Goal: Transaction & Acquisition: Purchase product/service

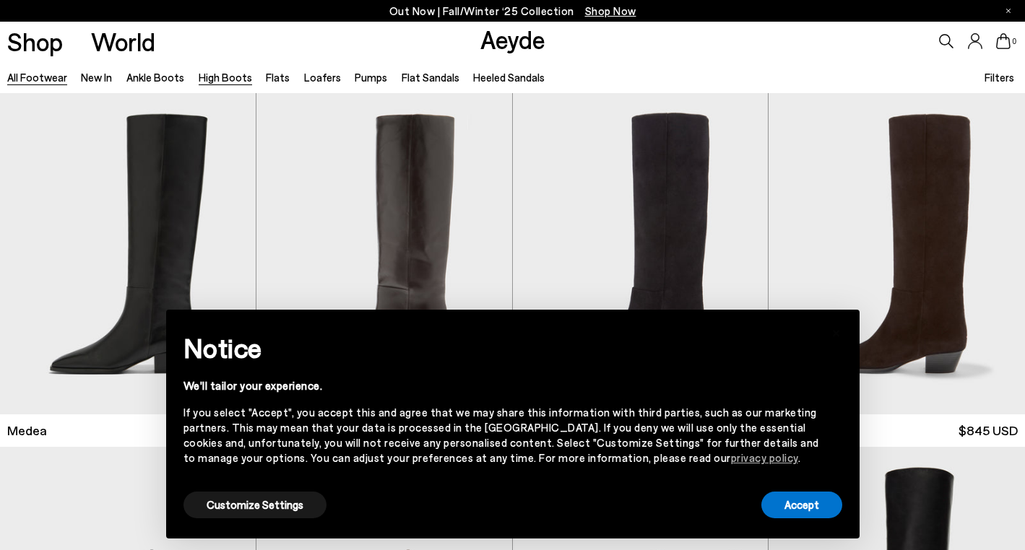
click at [230, 78] on link "High Boots" at bounding box center [225, 77] width 53 height 13
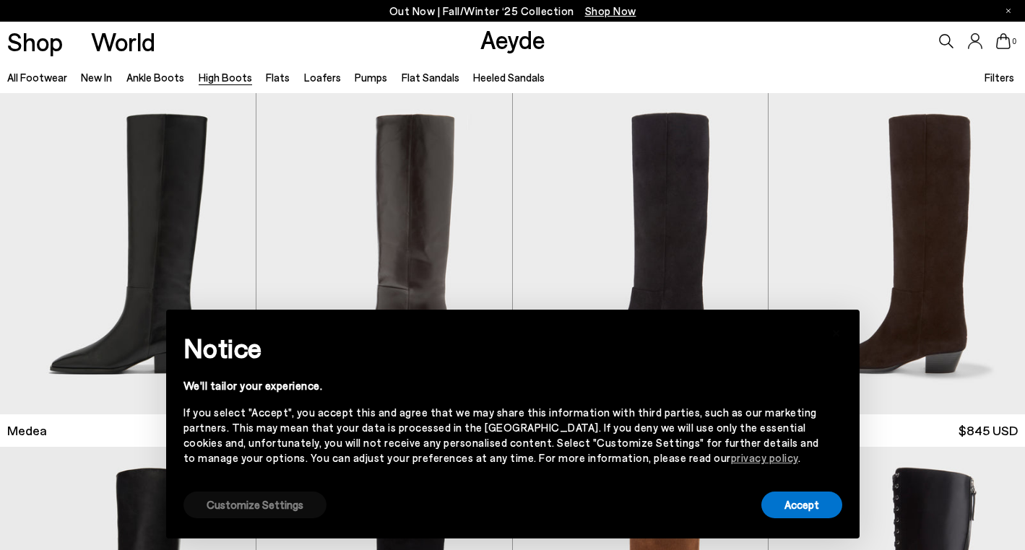
click at [312, 505] on button "Customize Settings" at bounding box center [254, 505] width 143 height 27
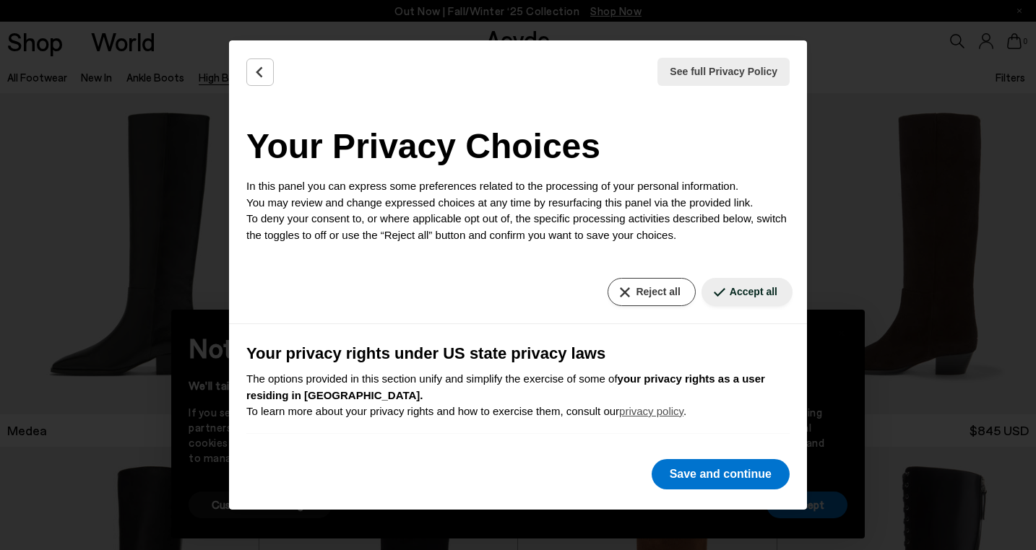
click at [636, 292] on button "Reject all" at bounding box center [651, 292] width 87 height 28
click at [702, 486] on button "Save and continue" at bounding box center [721, 474] width 138 height 30
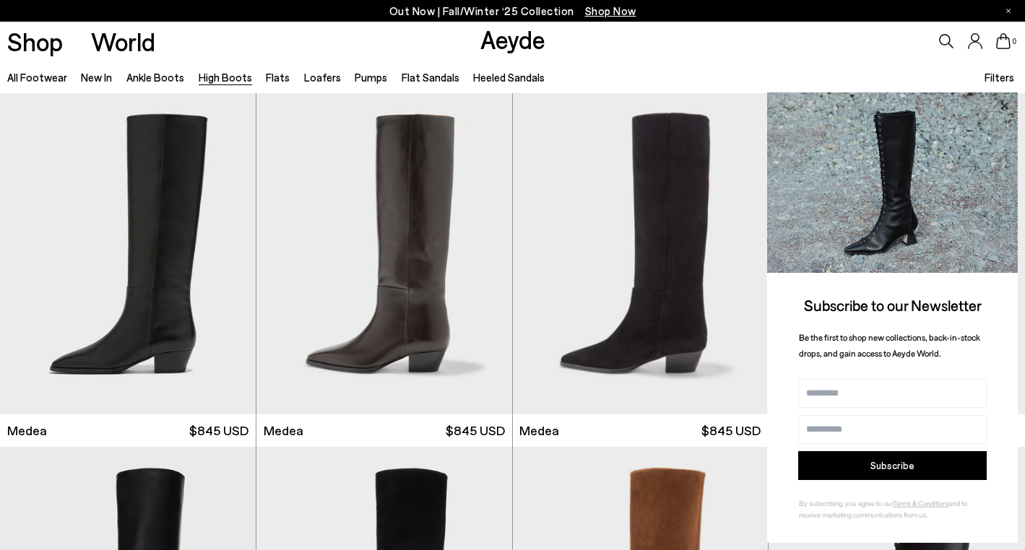
click at [1006, 105] on icon at bounding box center [1003, 105] width 7 height 7
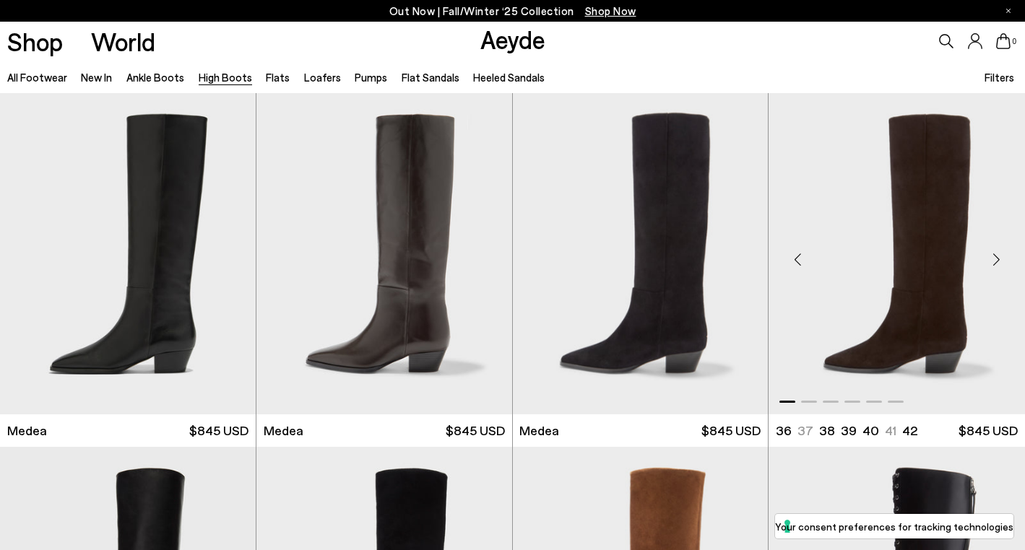
click at [995, 260] on div "Next slide" at bounding box center [995, 259] width 43 height 43
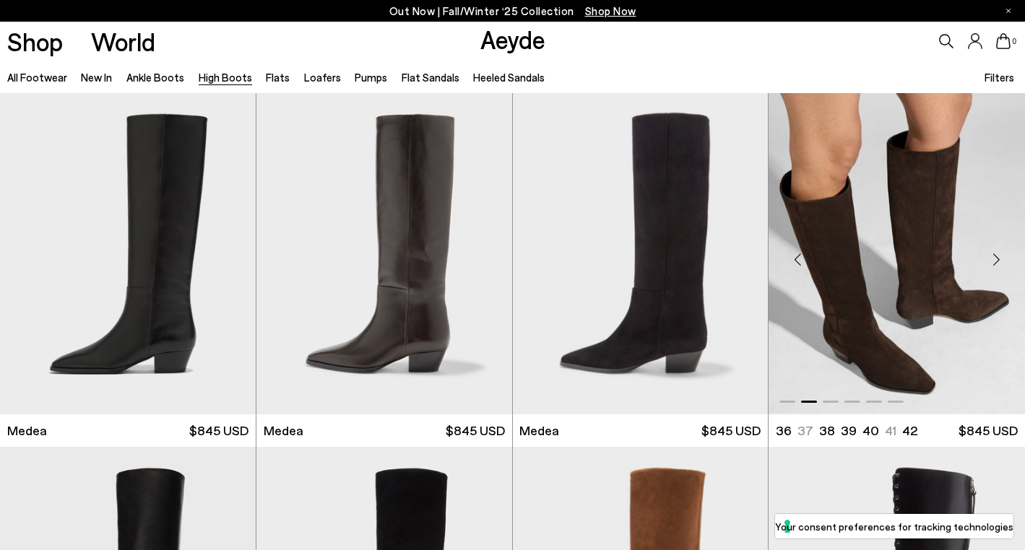
click at [995, 260] on div "Next slide" at bounding box center [995, 259] width 43 height 43
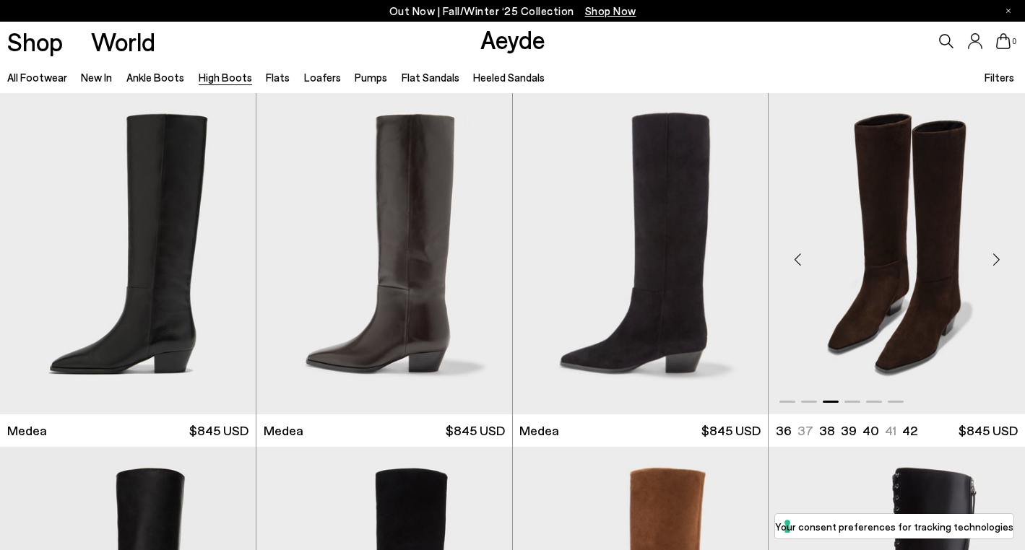
click at [995, 260] on div "Next slide" at bounding box center [995, 259] width 43 height 43
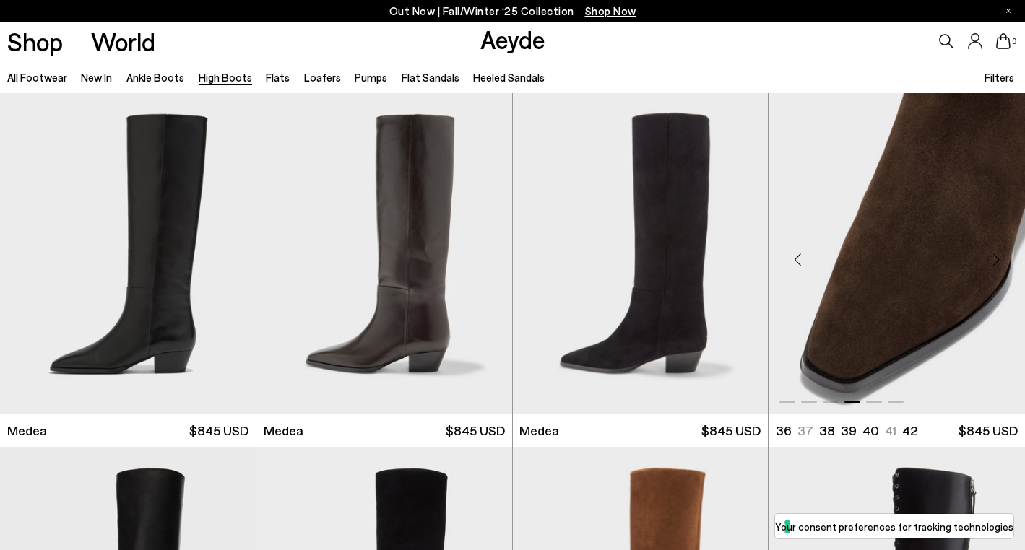
click at [995, 260] on div "Next slide" at bounding box center [995, 259] width 43 height 43
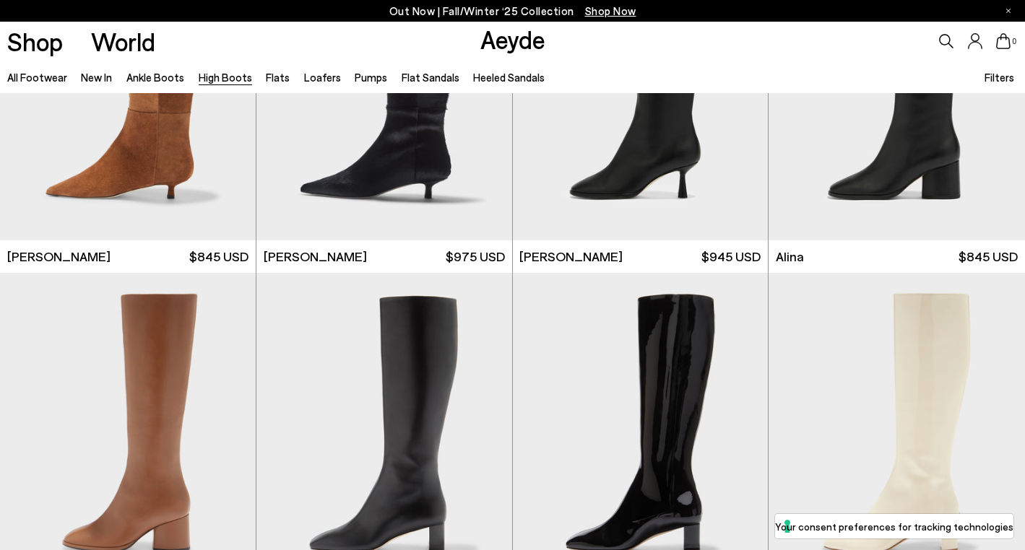
scroll to position [2108, 0]
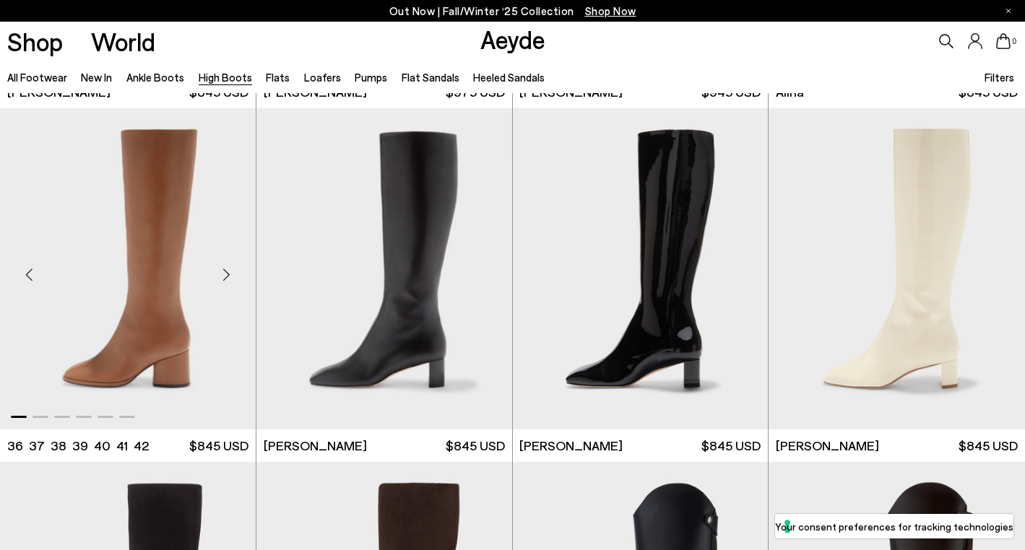
click at [222, 276] on div "Next slide" at bounding box center [226, 275] width 43 height 43
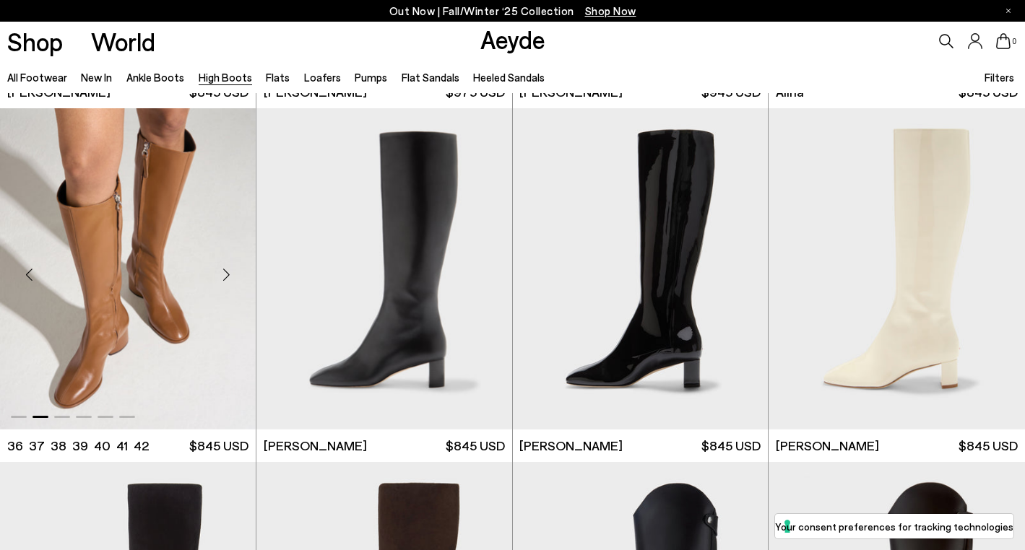
click at [222, 276] on div "Next slide" at bounding box center [226, 275] width 43 height 43
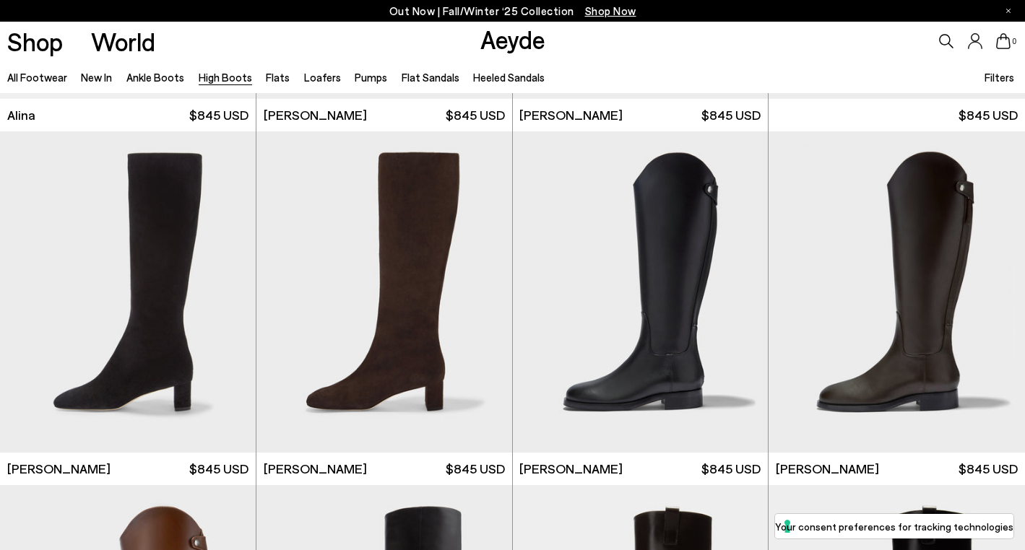
scroll to position [2427, 0]
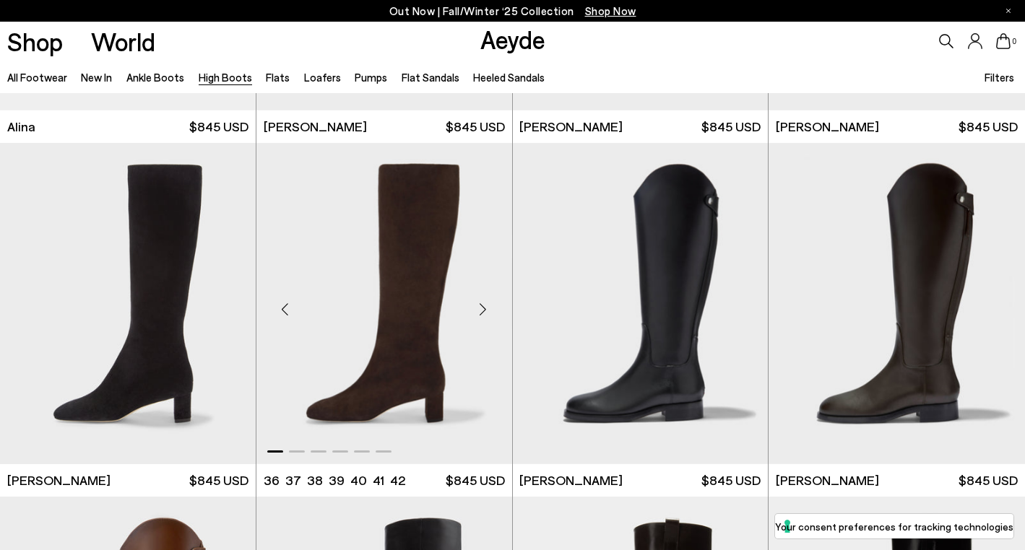
click at [479, 313] on div "Next slide" at bounding box center [483, 309] width 43 height 43
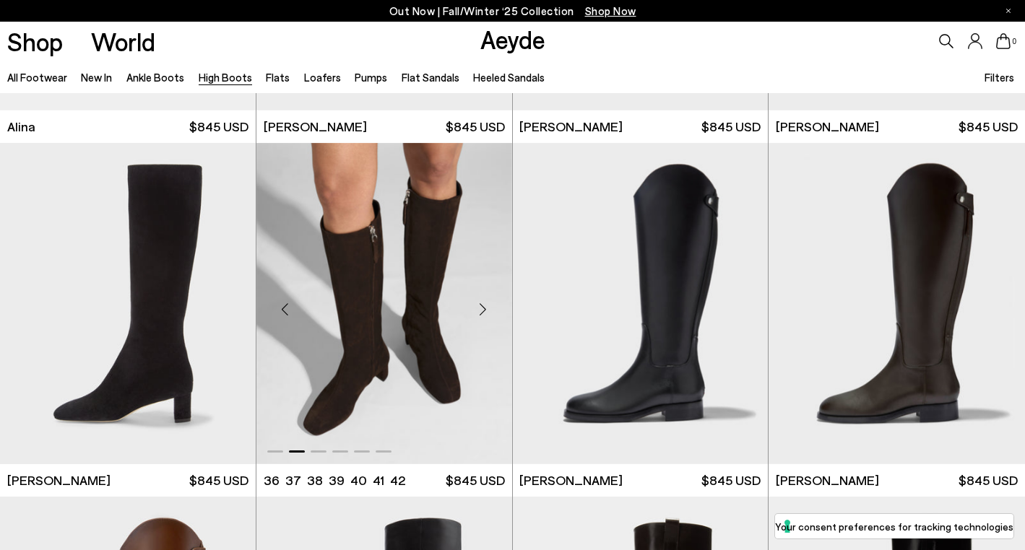
click at [479, 313] on div "Next slide" at bounding box center [483, 309] width 43 height 43
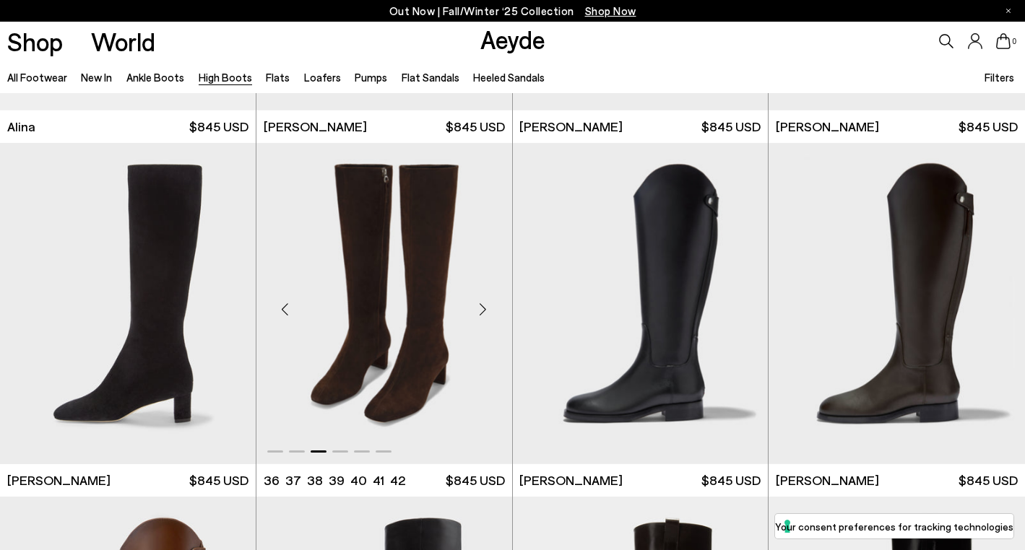
click at [479, 313] on div "Next slide" at bounding box center [483, 309] width 43 height 43
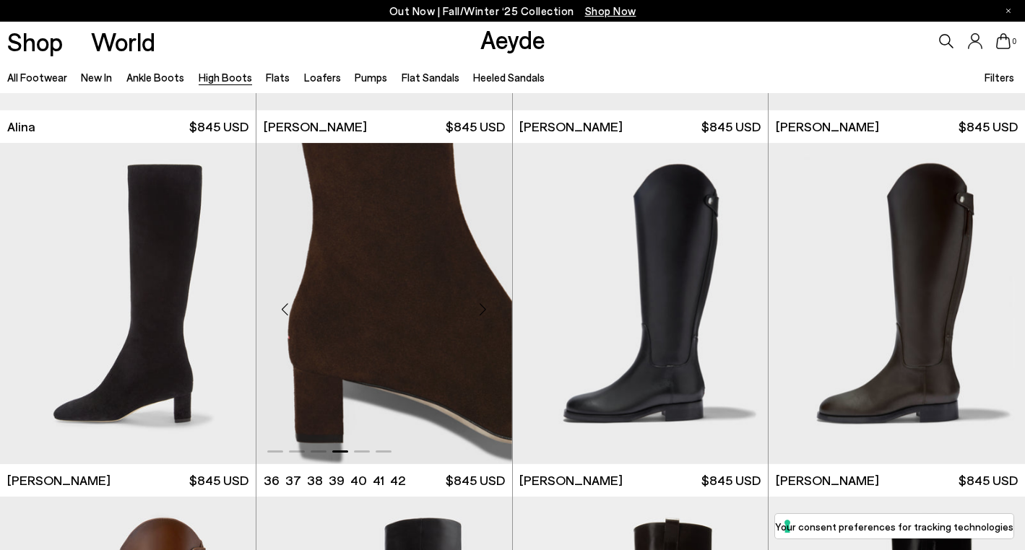
click at [479, 313] on div "Next slide" at bounding box center [483, 309] width 43 height 43
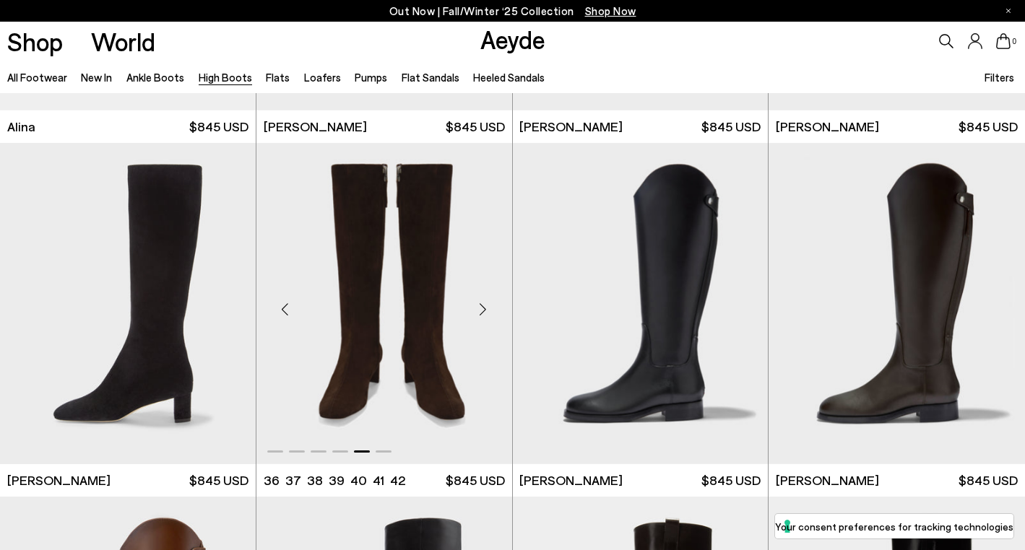
click at [479, 313] on div "Next slide" at bounding box center [483, 309] width 43 height 43
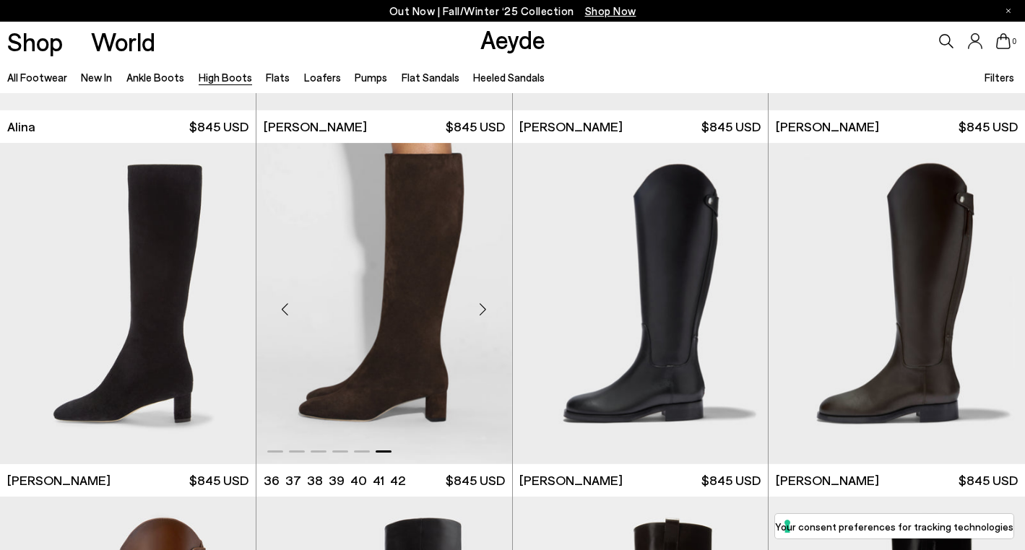
click at [479, 313] on div "Next slide" at bounding box center [483, 309] width 43 height 43
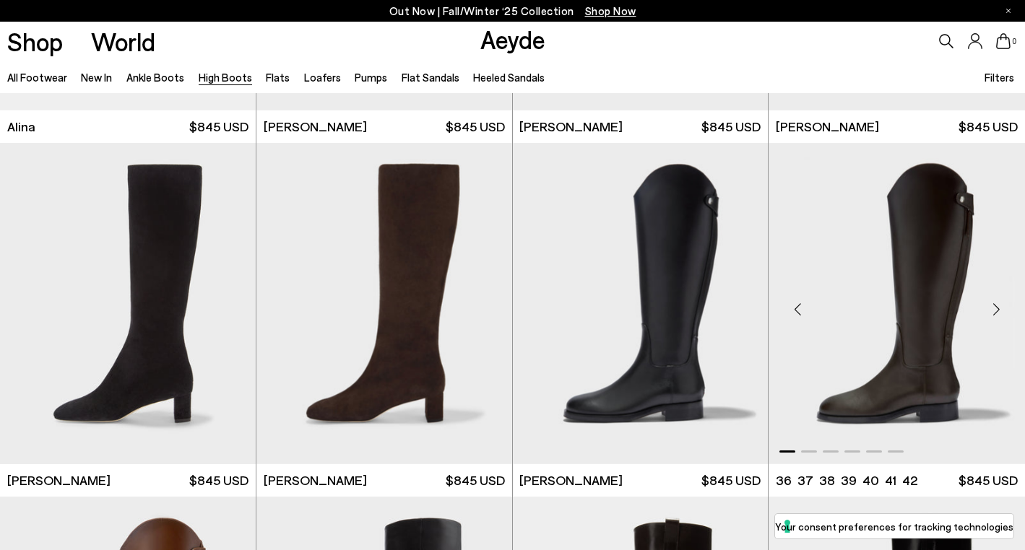
click at [996, 311] on div "Next slide" at bounding box center [995, 309] width 43 height 43
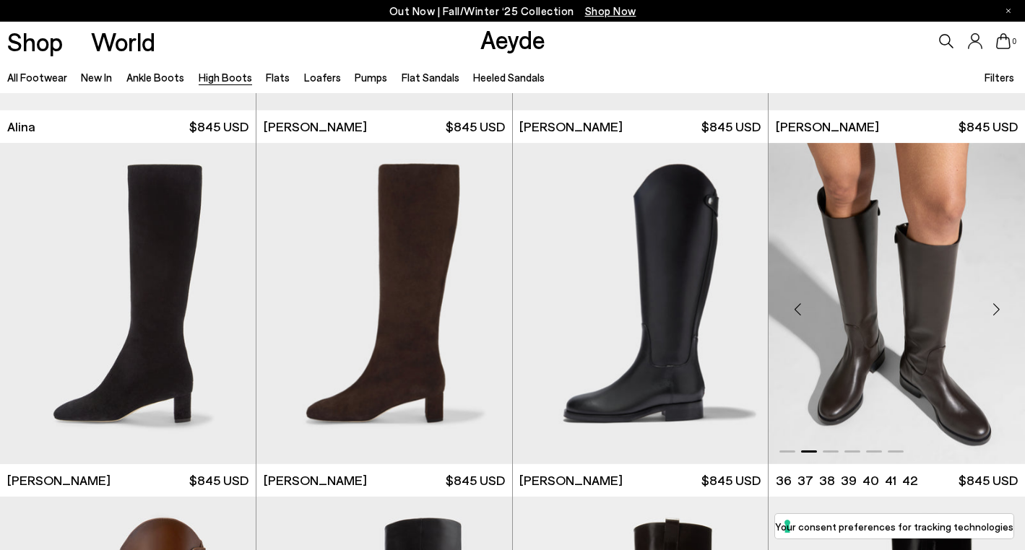
click at [996, 311] on div "Next slide" at bounding box center [995, 309] width 43 height 43
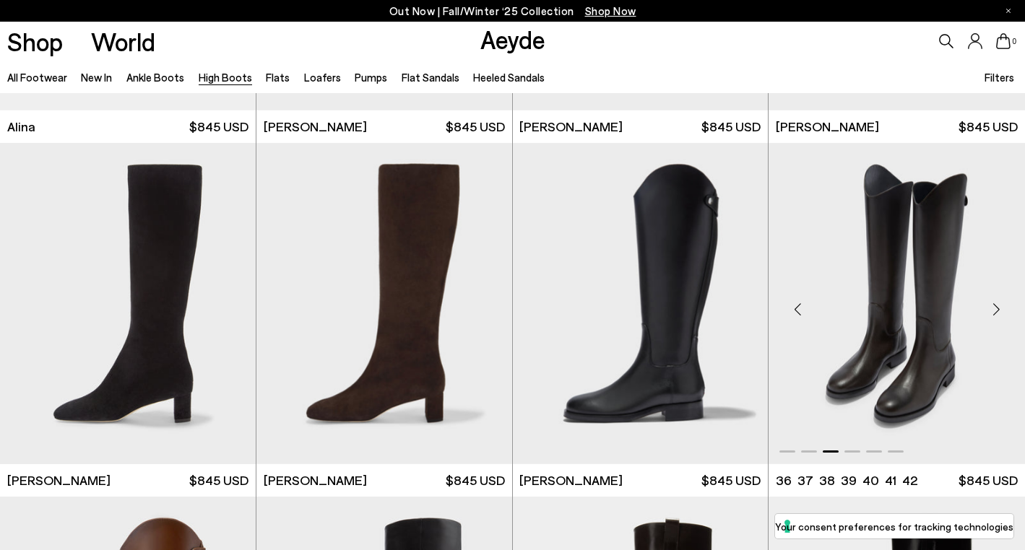
click at [996, 311] on div "Next slide" at bounding box center [995, 309] width 43 height 43
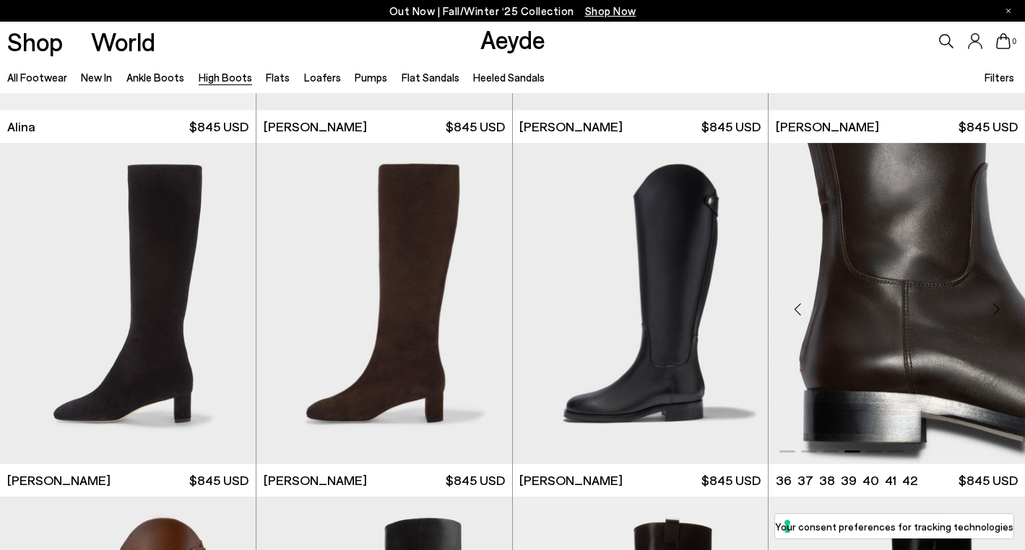
click at [996, 311] on div "Next slide" at bounding box center [995, 309] width 43 height 43
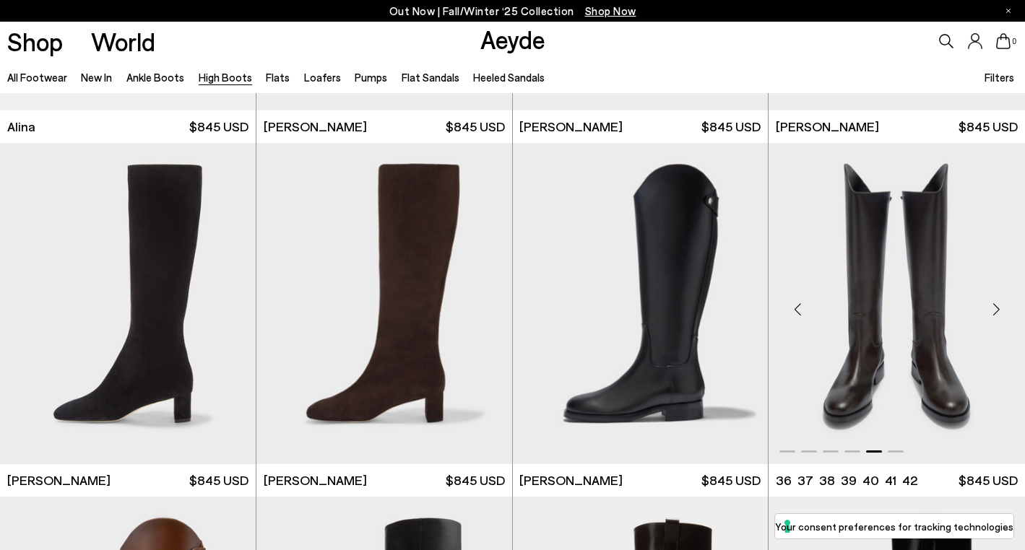
click at [996, 311] on div "Next slide" at bounding box center [995, 309] width 43 height 43
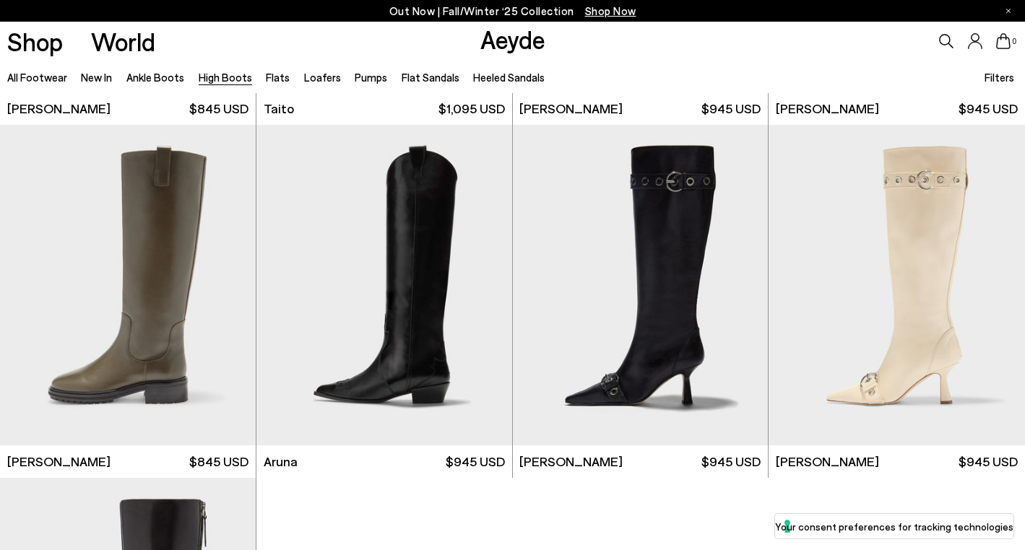
scroll to position [3124, 0]
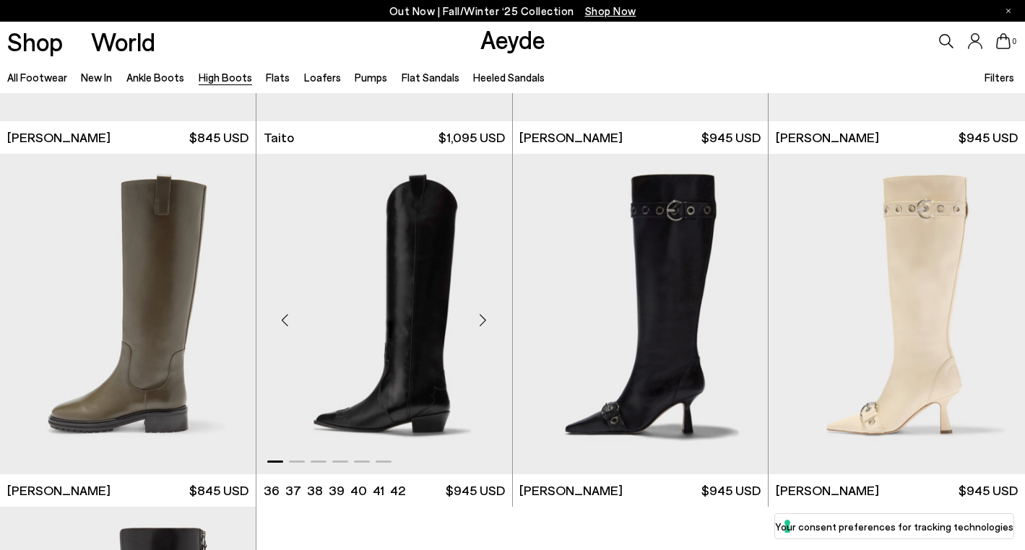
click at [480, 332] on div "Next slide" at bounding box center [483, 319] width 43 height 43
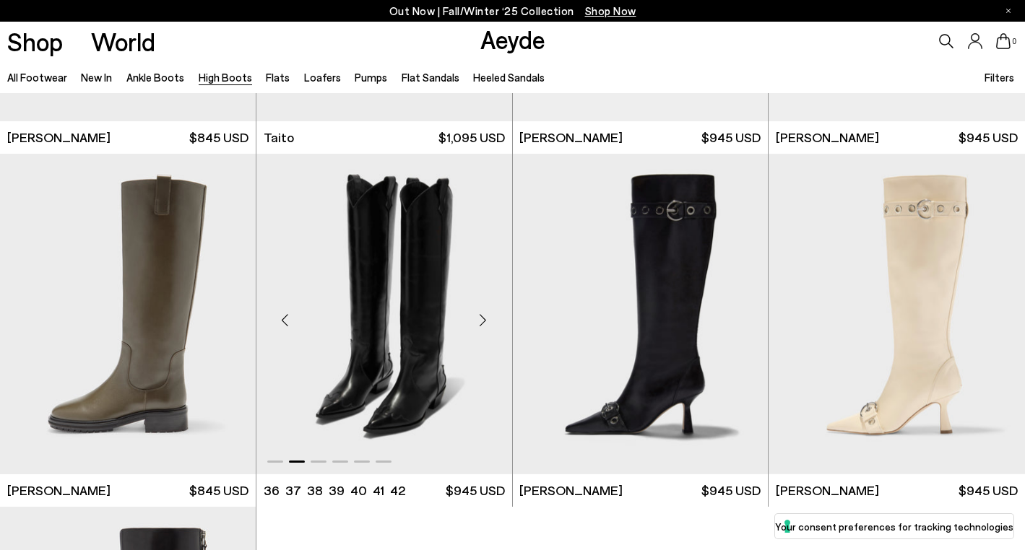
click at [482, 324] on div "Next slide" at bounding box center [483, 319] width 43 height 43
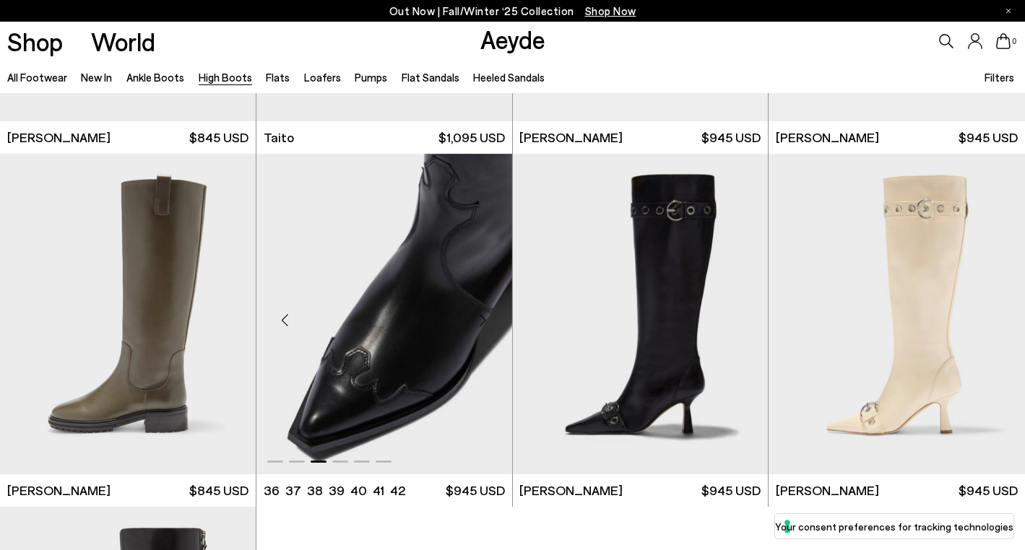
click at [482, 324] on div "Next slide" at bounding box center [483, 319] width 43 height 43
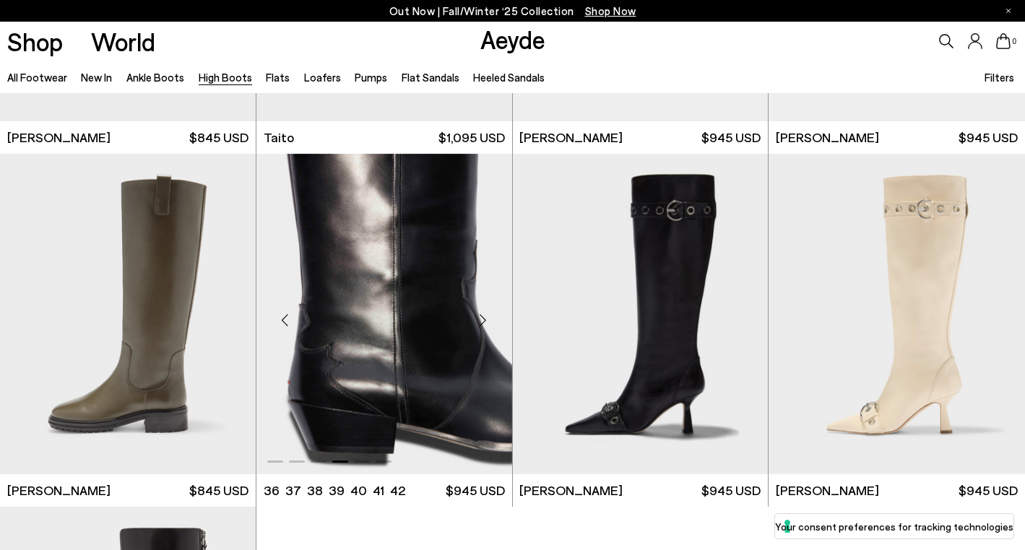
click at [482, 324] on div "Next slide" at bounding box center [483, 319] width 43 height 43
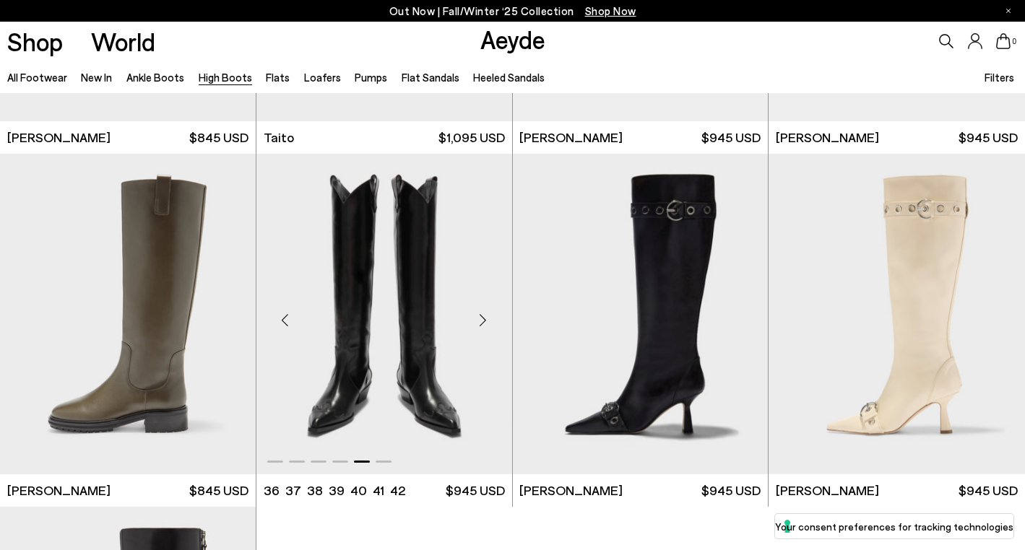
click at [482, 324] on div "Next slide" at bounding box center [483, 319] width 43 height 43
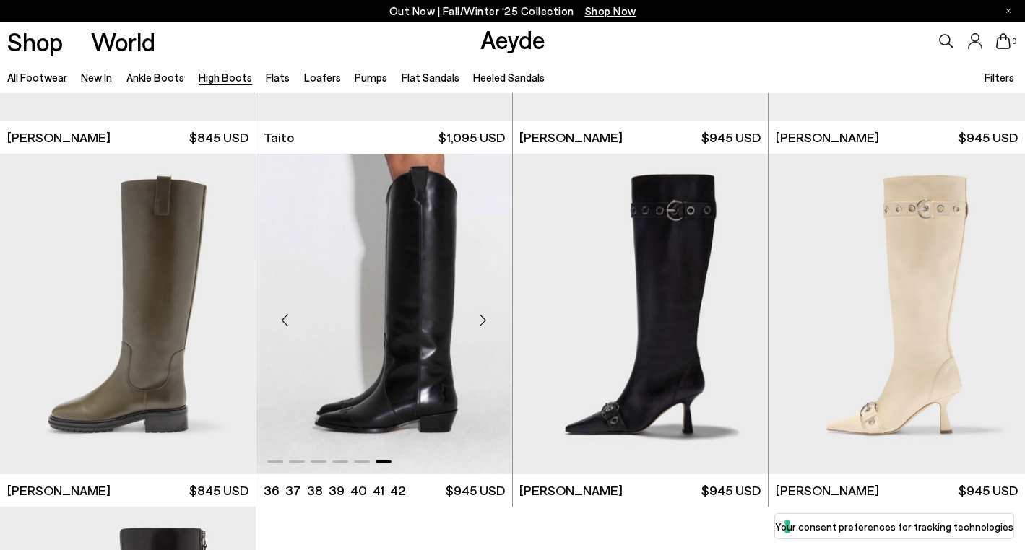
click at [482, 324] on div "Next slide" at bounding box center [483, 319] width 43 height 43
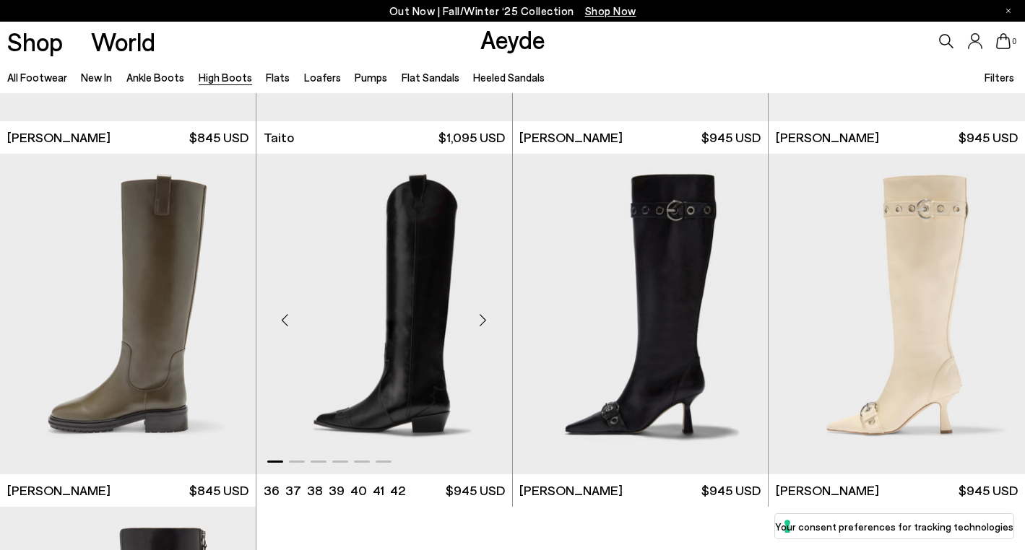
click at [482, 324] on div "Next slide" at bounding box center [483, 319] width 43 height 43
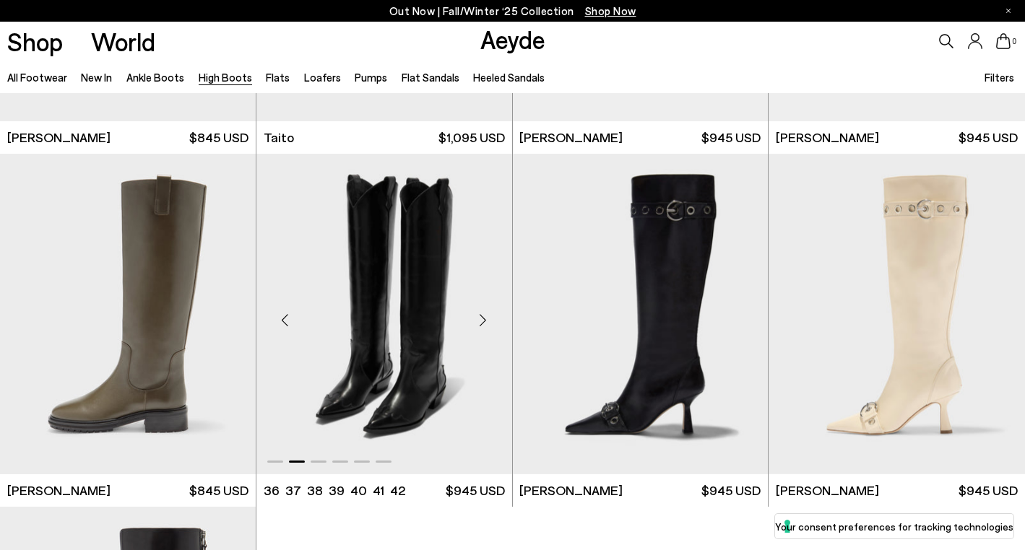
click at [482, 324] on div "Next slide" at bounding box center [483, 319] width 43 height 43
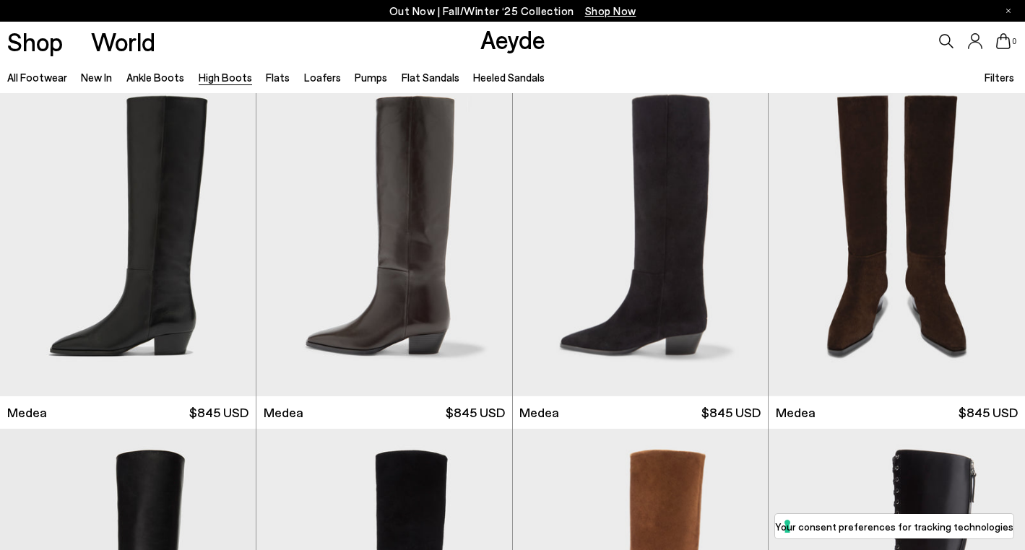
scroll to position [0, 0]
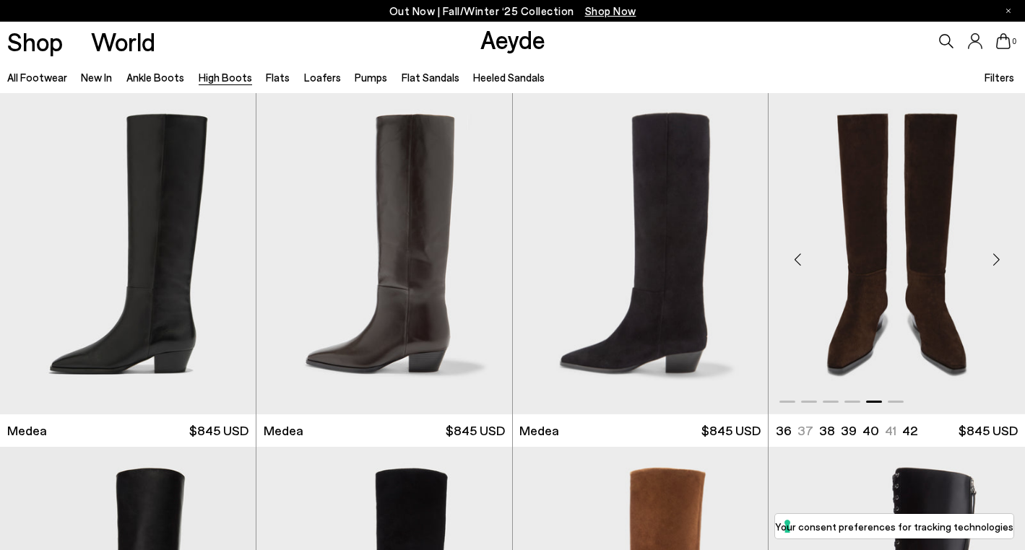
click at [997, 260] on div "Next slide" at bounding box center [995, 259] width 43 height 43
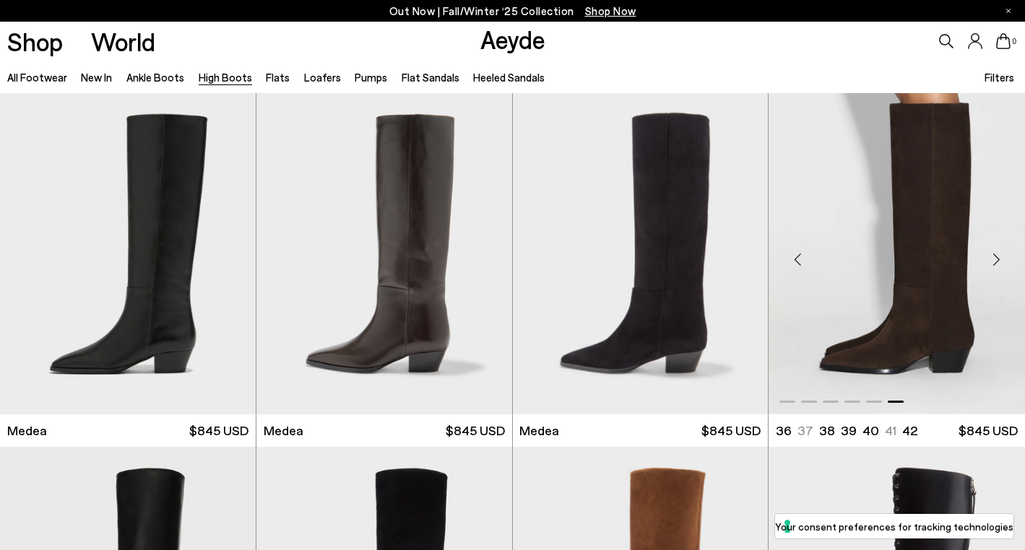
click at [997, 260] on div "Next slide" at bounding box center [995, 259] width 43 height 43
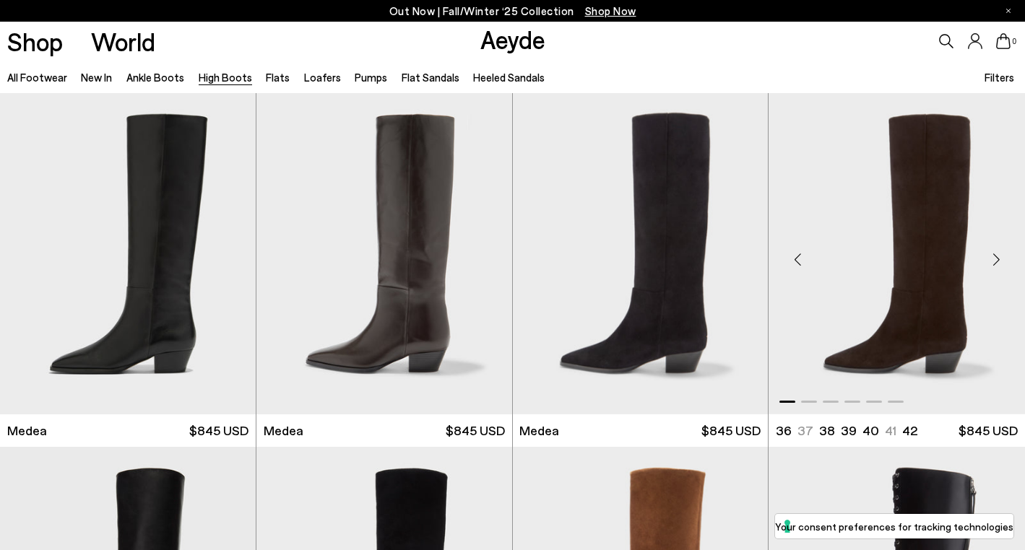
click at [997, 260] on div "Next slide" at bounding box center [995, 259] width 43 height 43
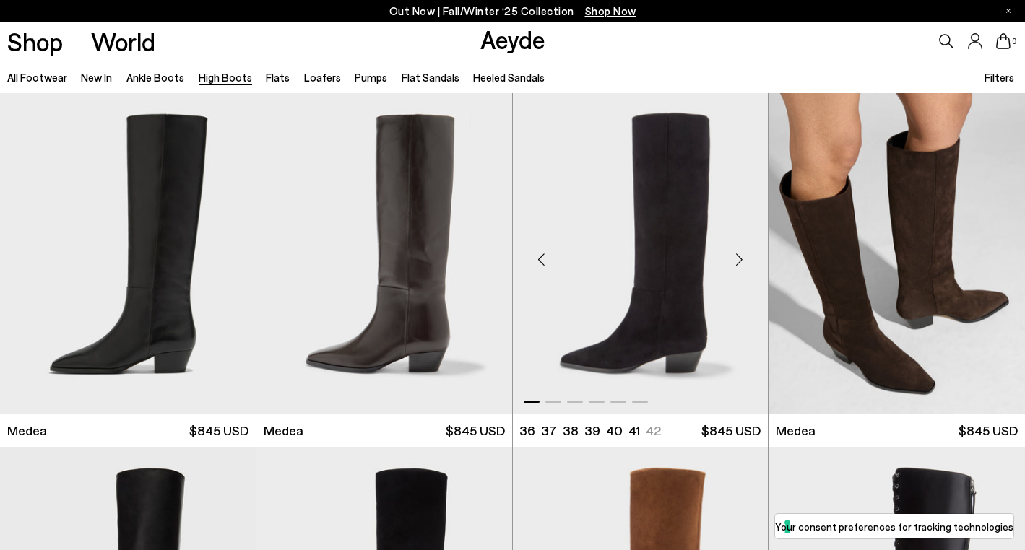
click at [740, 262] on div "Next slide" at bounding box center [738, 259] width 43 height 43
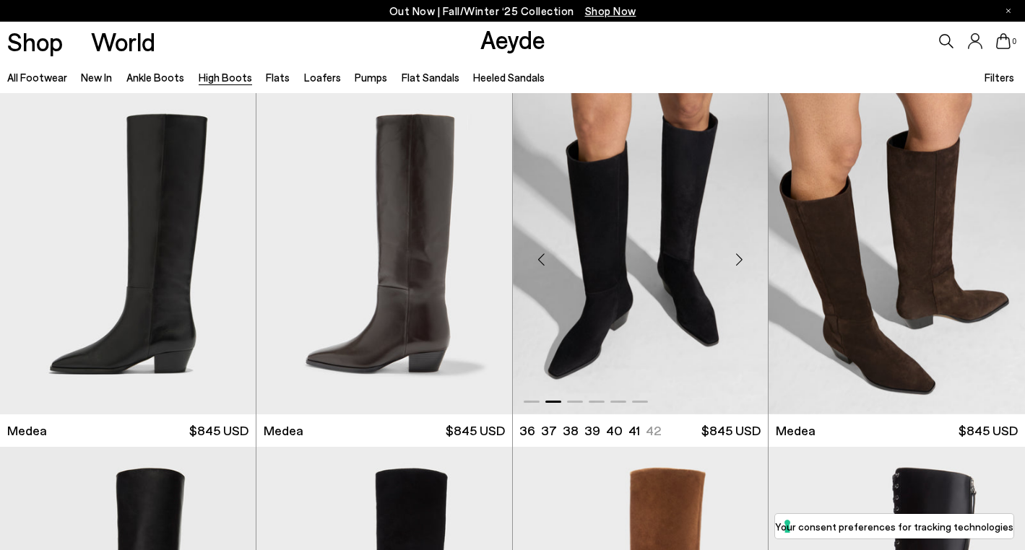
click at [740, 262] on div "Next slide" at bounding box center [738, 259] width 43 height 43
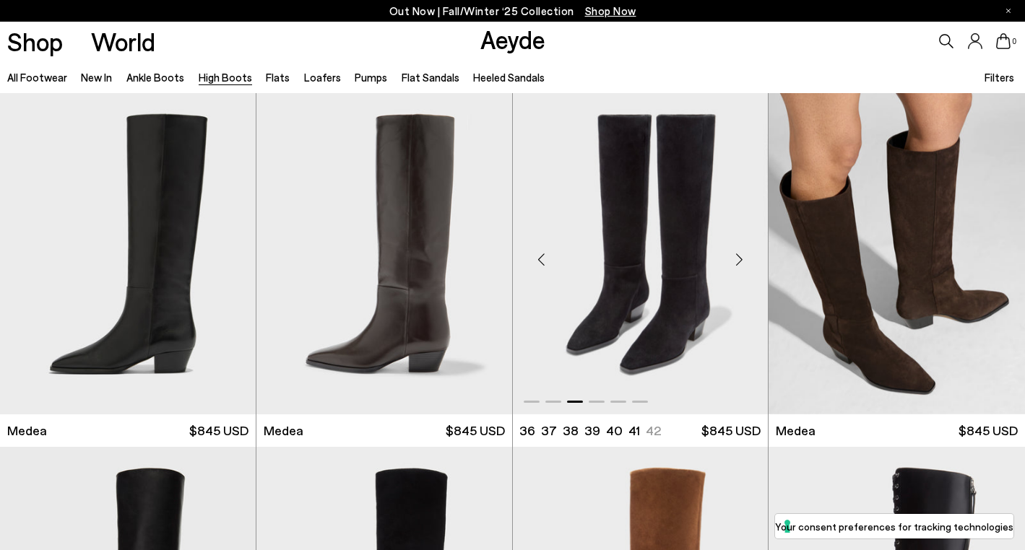
click at [740, 262] on div "Next slide" at bounding box center [738, 259] width 43 height 43
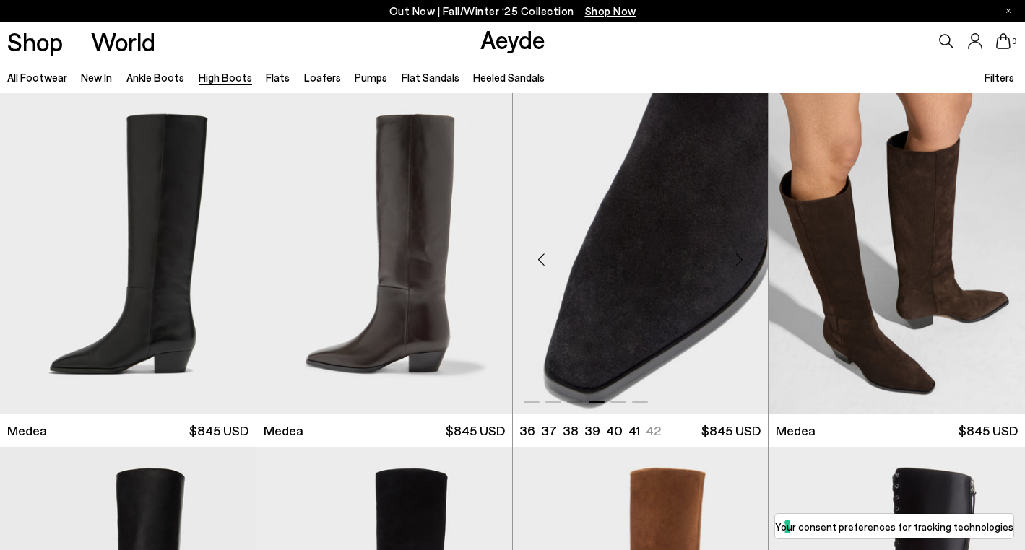
click at [740, 262] on div "Next slide" at bounding box center [738, 259] width 43 height 43
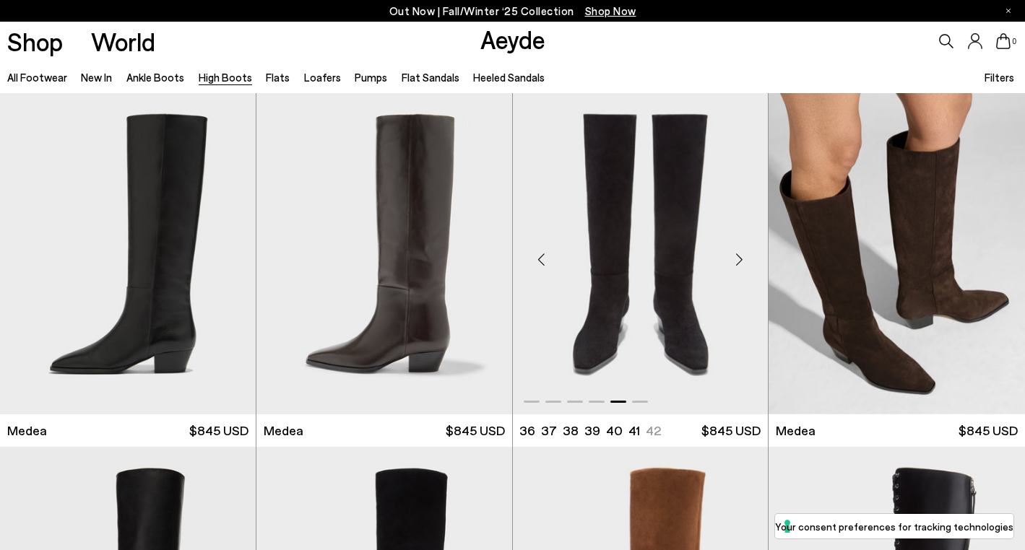
click at [740, 262] on div "Next slide" at bounding box center [738, 259] width 43 height 43
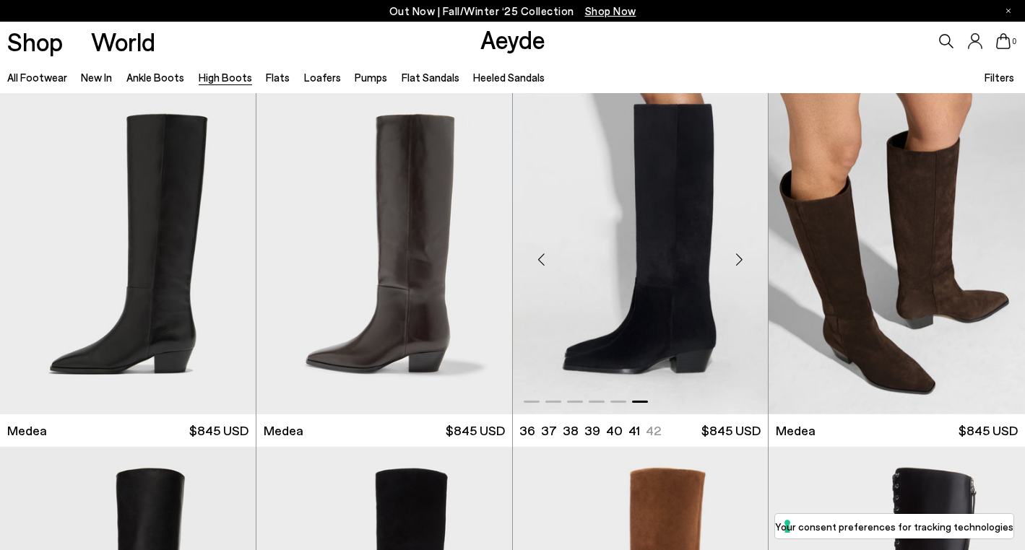
click at [740, 262] on div "Next slide" at bounding box center [738, 259] width 43 height 43
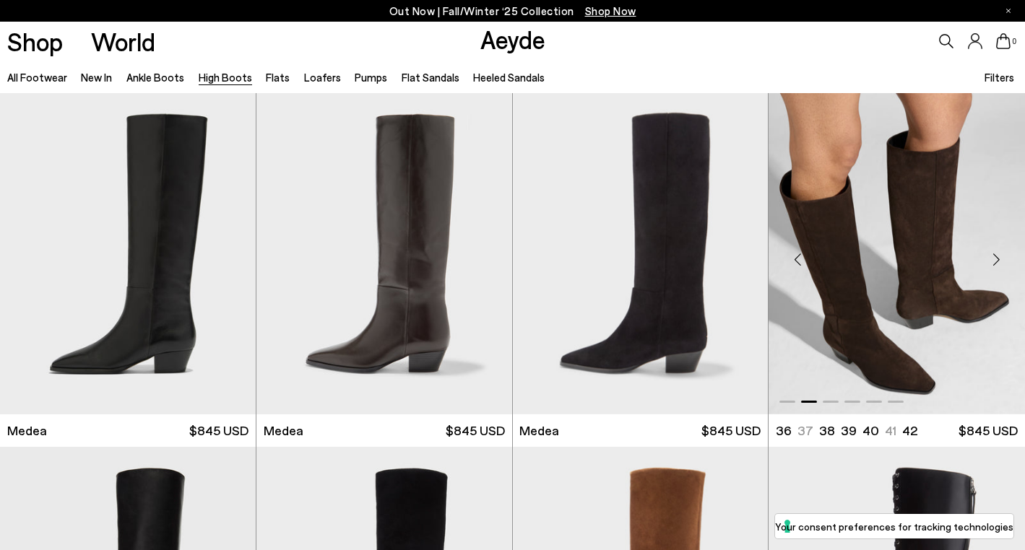
click at [995, 261] on div "Next slide" at bounding box center [995, 259] width 43 height 43
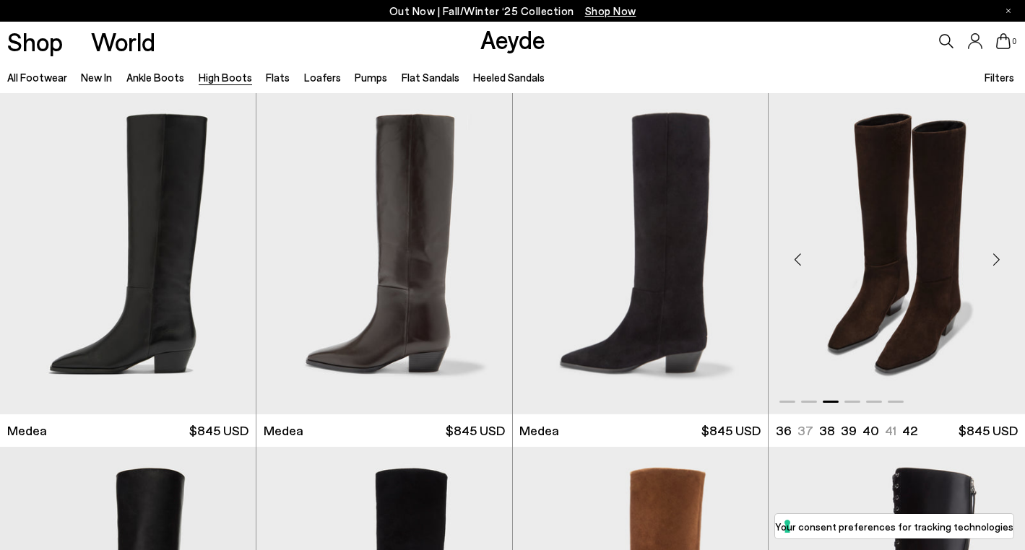
click at [995, 261] on div "Next slide" at bounding box center [995, 259] width 43 height 43
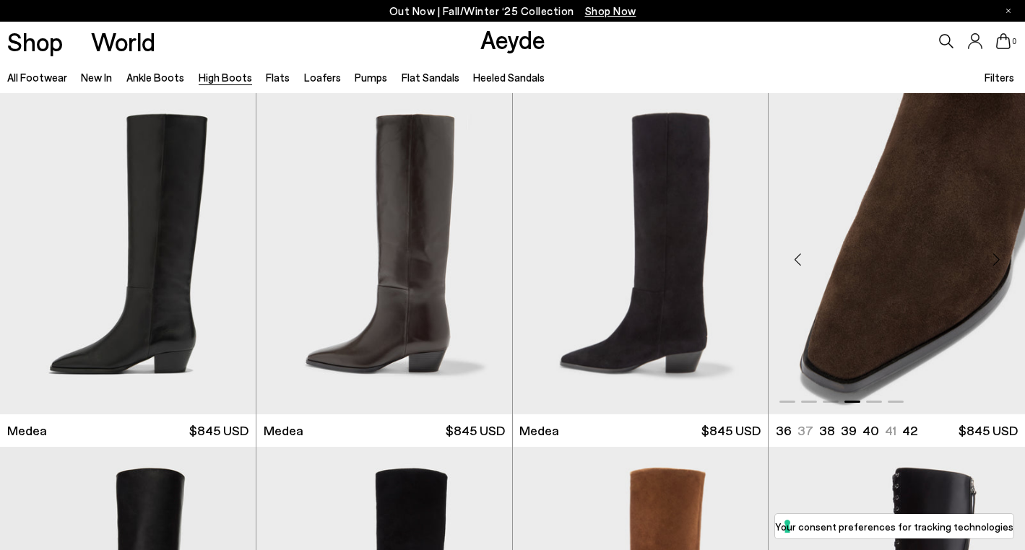
click at [995, 261] on div "Next slide" at bounding box center [995, 259] width 43 height 43
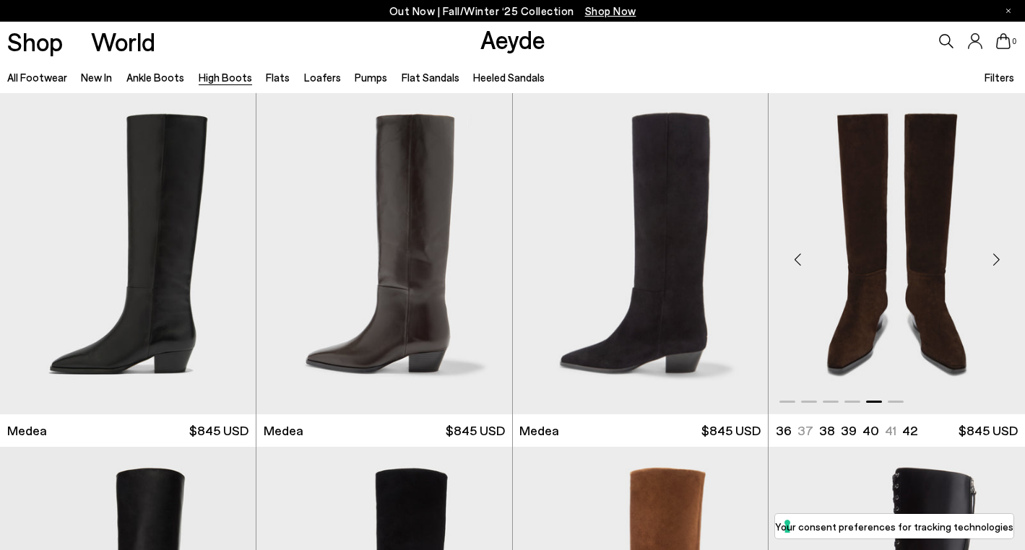
click at [995, 261] on div "Next slide" at bounding box center [995, 259] width 43 height 43
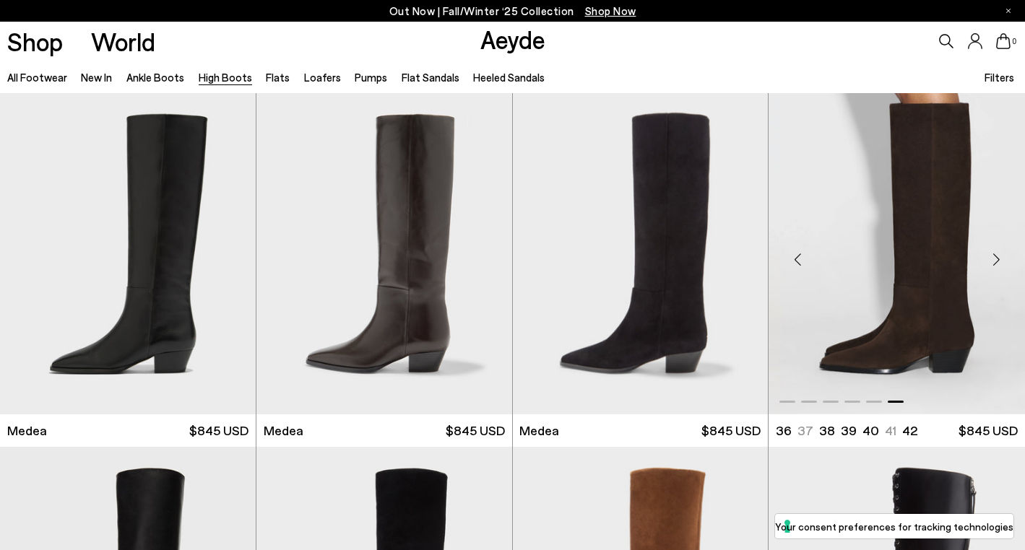
click at [995, 261] on div "Next slide" at bounding box center [995, 259] width 43 height 43
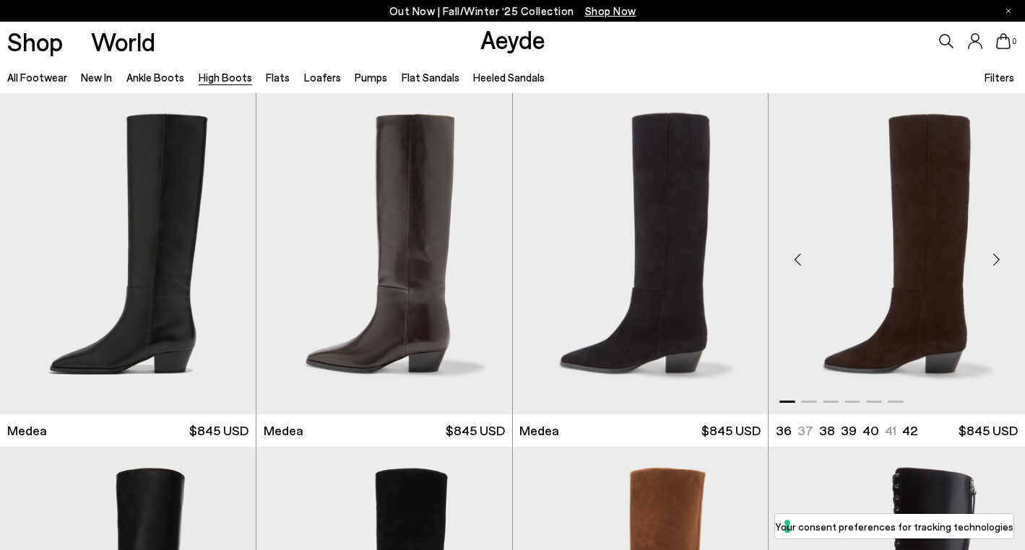
click at [995, 261] on div "Next slide" at bounding box center [995, 259] width 43 height 43
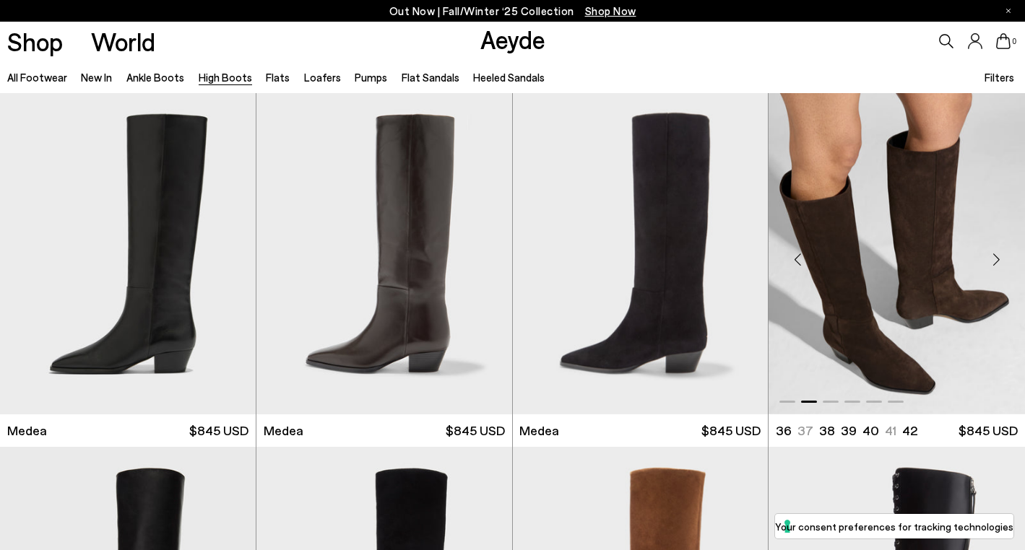
click at [926, 293] on img "2 / 6" at bounding box center [897, 253] width 256 height 321
click at [876, 308] on img "2 / 6" at bounding box center [897, 253] width 256 height 321
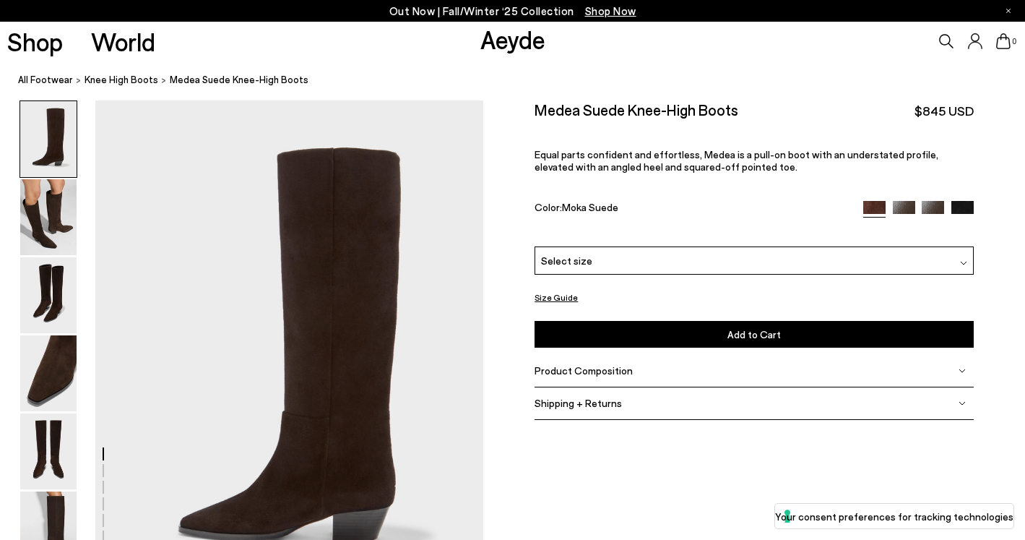
click at [826, 248] on div "Select size" at bounding box center [754, 260] width 439 height 28
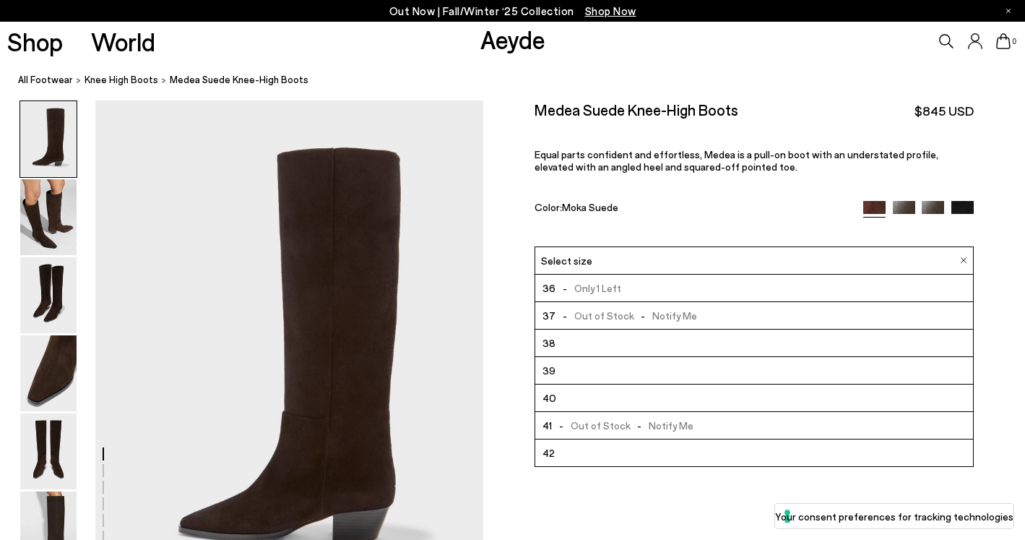
click at [775, 223] on div "Medea Suede Knee-High Boots $845 USD Equal parts confident and effortless, Mede…" at bounding box center [754, 172] width 439 height 145
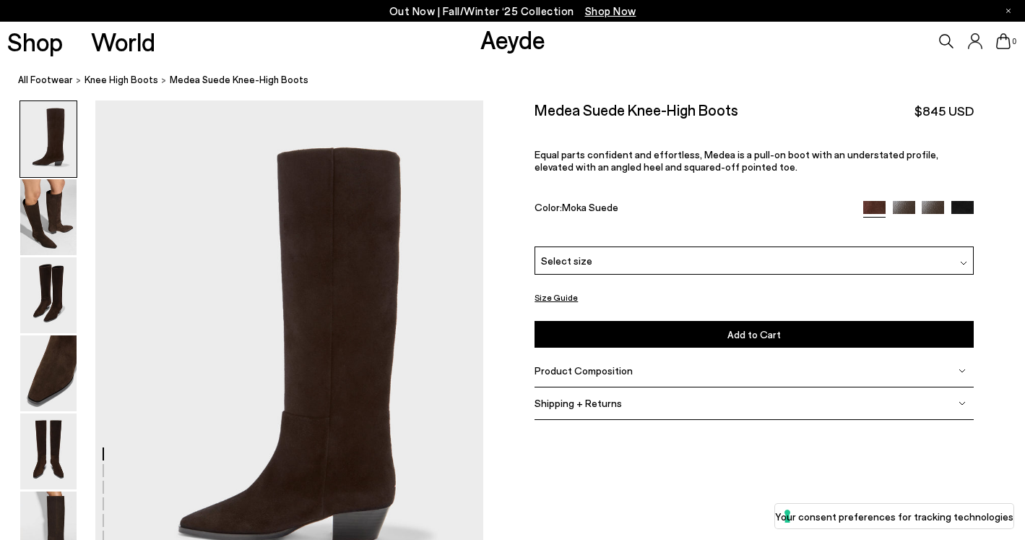
click at [559, 298] on button "Size Guide" at bounding box center [556, 297] width 43 height 18
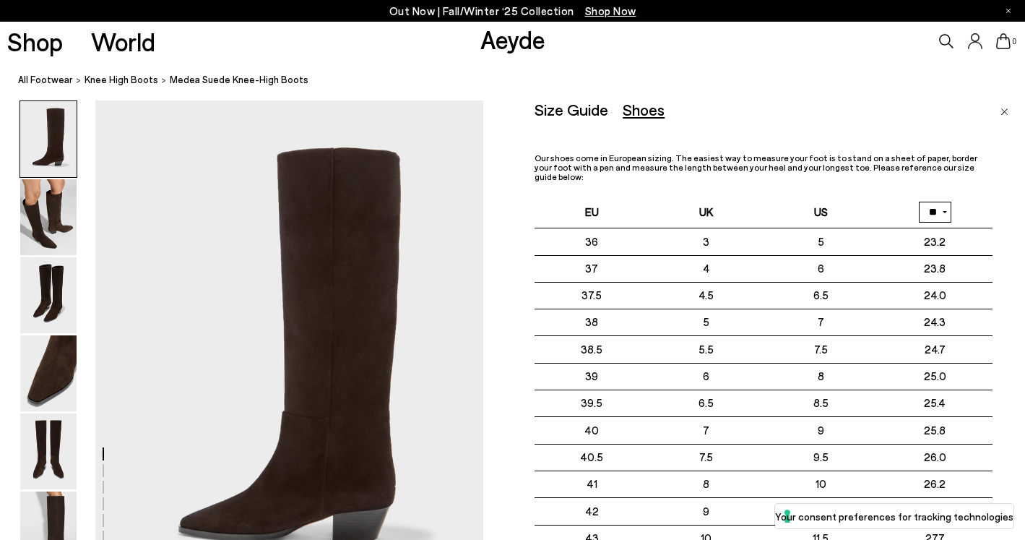
click at [876, 126] on div "Size Guide Shoes Belt Our shoes come in European sizing. The easiest way to mea…" at bounding box center [763, 392] width 457 height 585
click at [653, 117] on div "Shoes" at bounding box center [644, 109] width 42 height 18
click at [583, 109] on div "Size Guide" at bounding box center [572, 109] width 74 height 18
click at [656, 117] on div "Shoes" at bounding box center [644, 109] width 42 height 18
click at [584, 113] on div "Size Guide" at bounding box center [572, 109] width 74 height 18
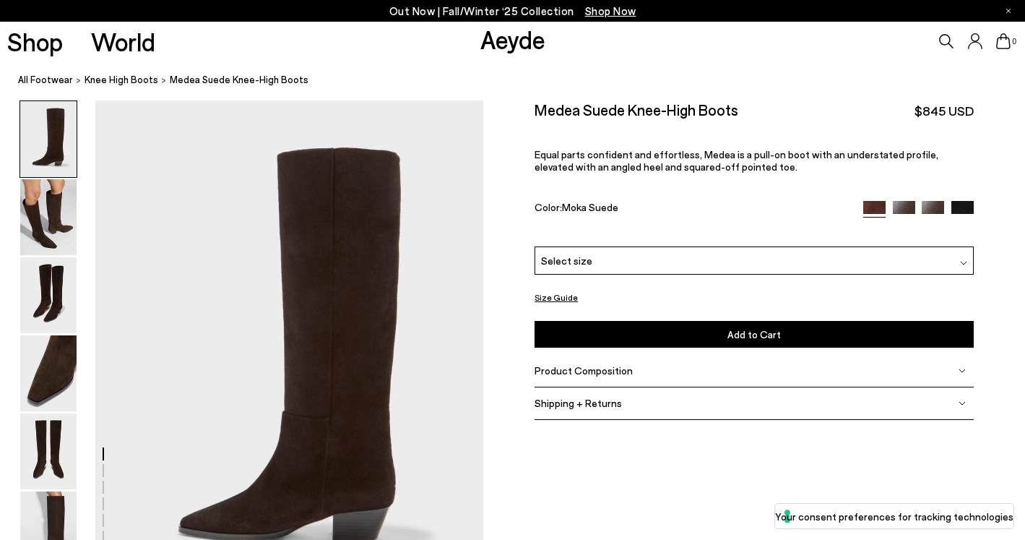
click at [956, 256] on div "Select size" at bounding box center [754, 260] width 439 height 28
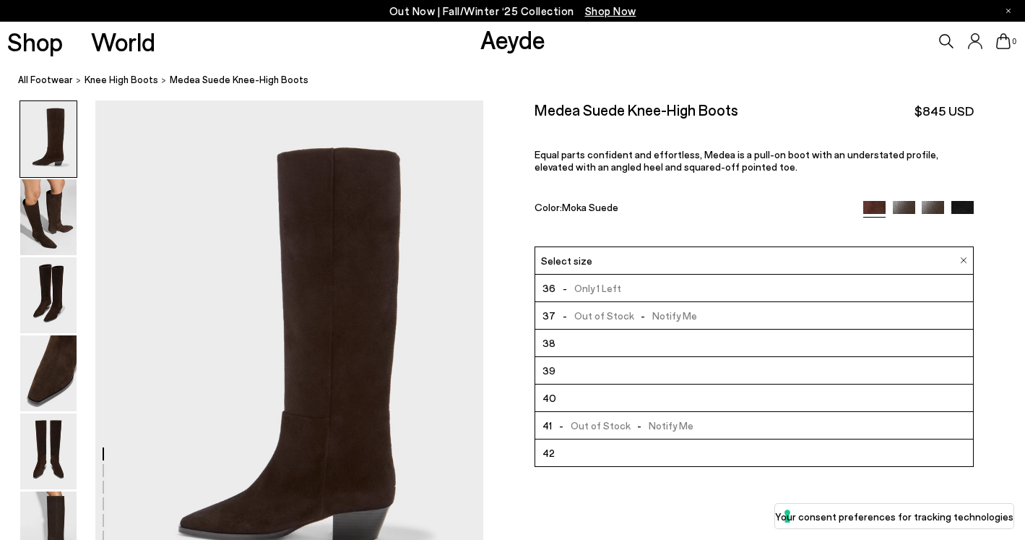
click at [1003, 280] on div "Size Guide Shoes Belt Our shoes come in European sizing. The easiest way to mea…" at bounding box center [754, 267] width 542 height 335
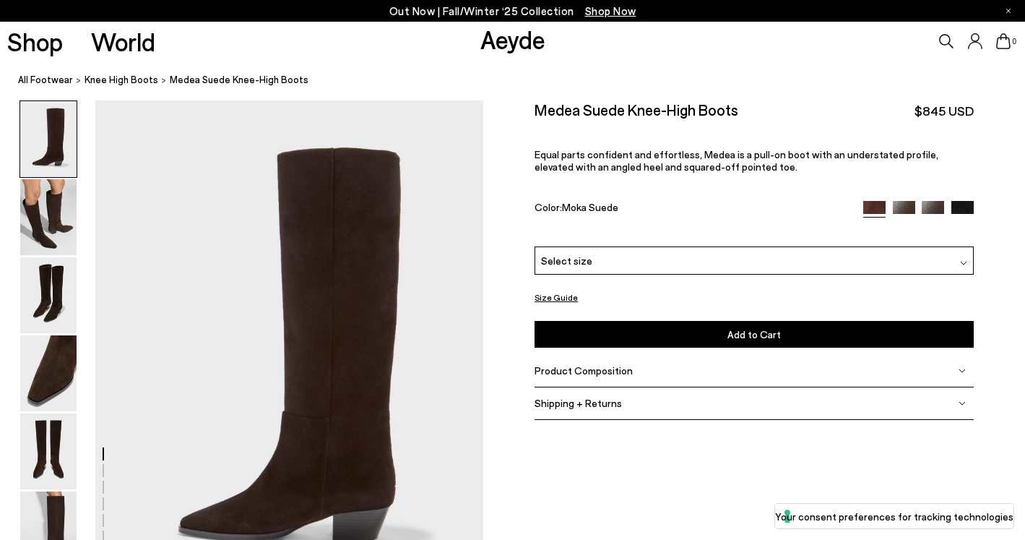
click at [863, 370] on div "Product Composition" at bounding box center [754, 371] width 439 height 33
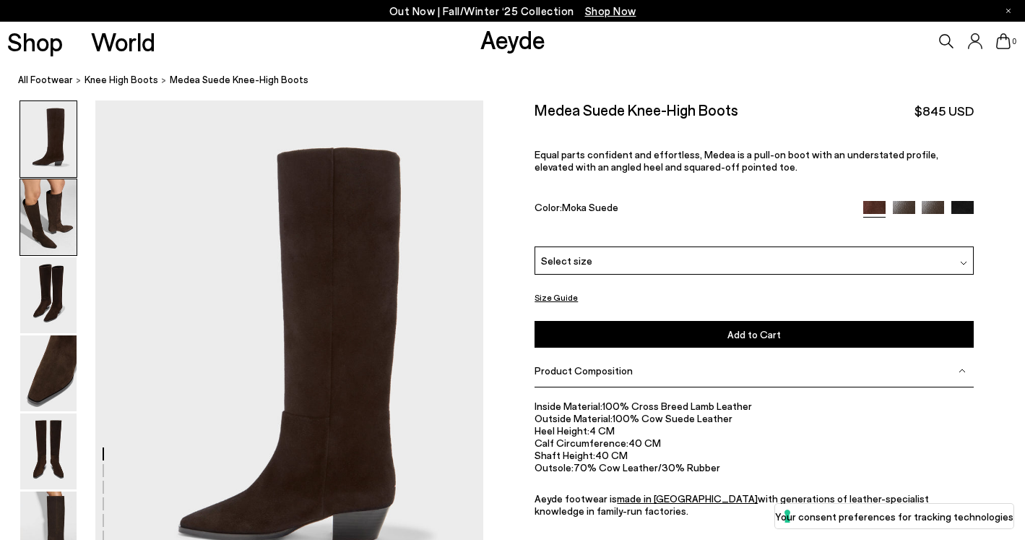
click at [51, 202] on img at bounding box center [48, 217] width 56 height 76
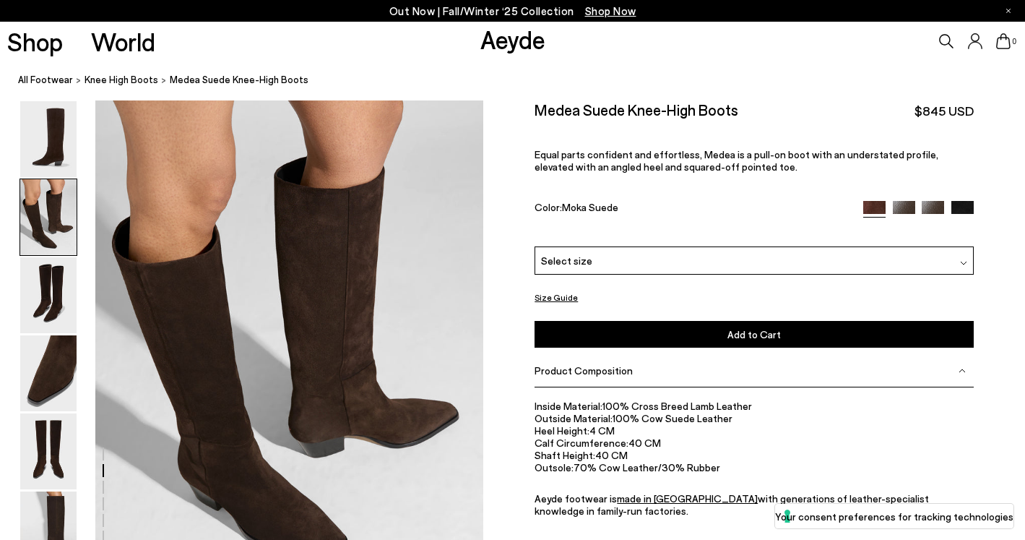
scroll to position [511, 0]
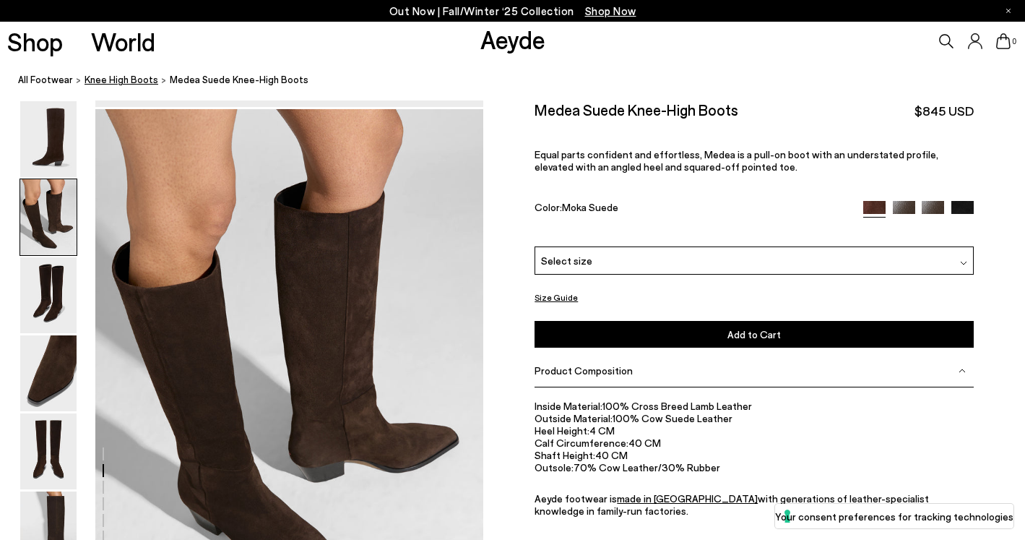
click at [100, 84] on span "knee high boots" at bounding box center [122, 80] width 74 height 12
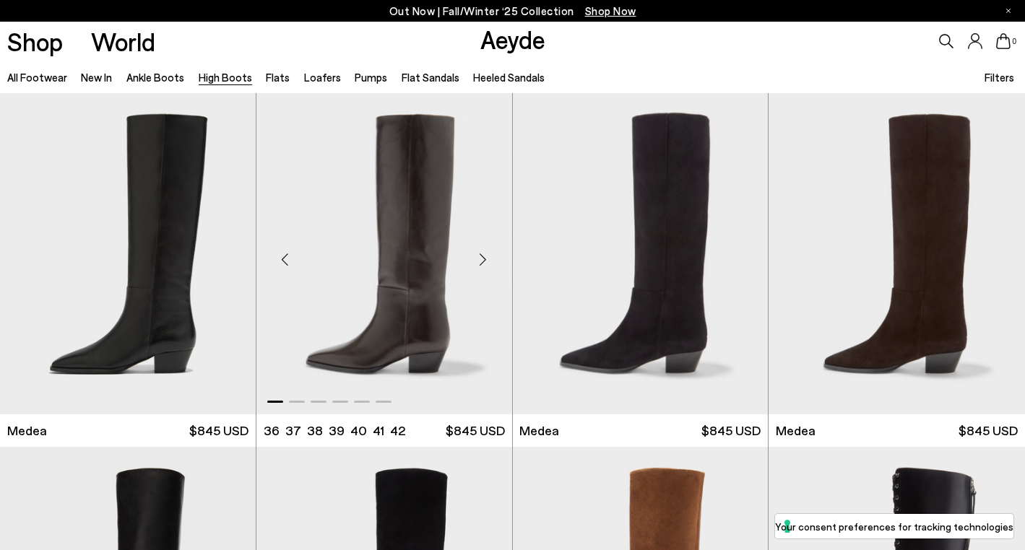
click at [404, 266] on img "1 / 6" at bounding box center [384, 253] width 256 height 321
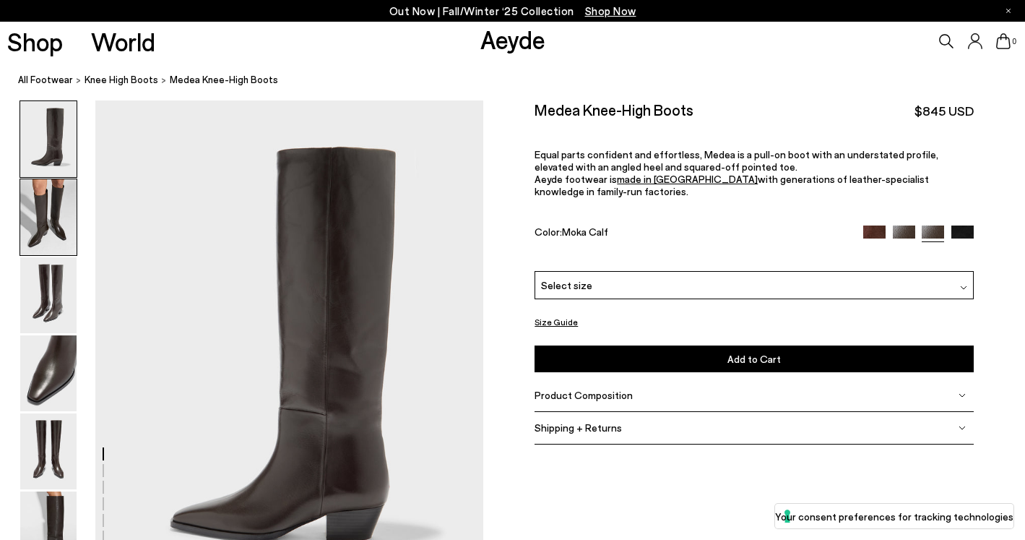
click at [37, 201] on img at bounding box center [48, 217] width 56 height 76
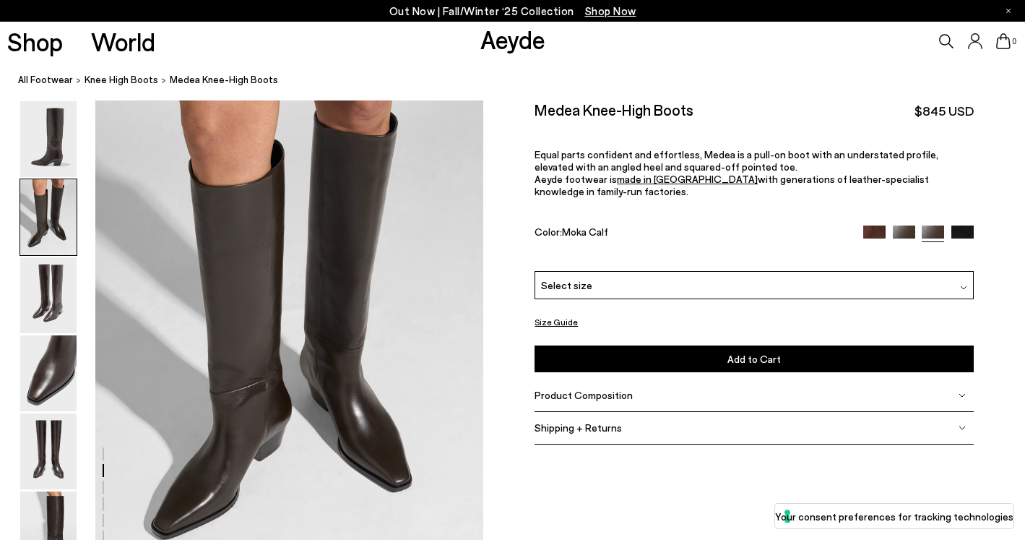
scroll to position [539, 0]
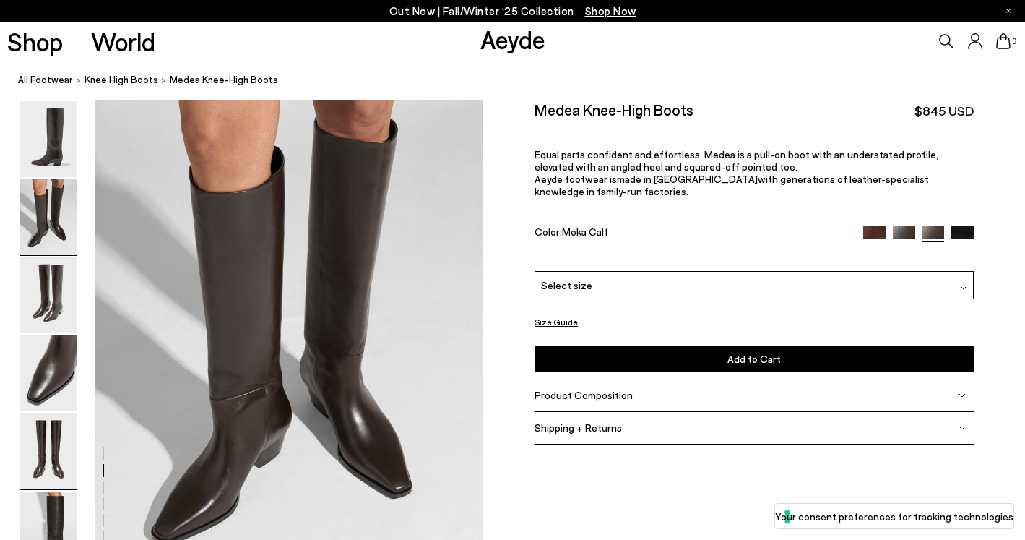
click at [56, 462] on img at bounding box center [48, 451] width 56 height 76
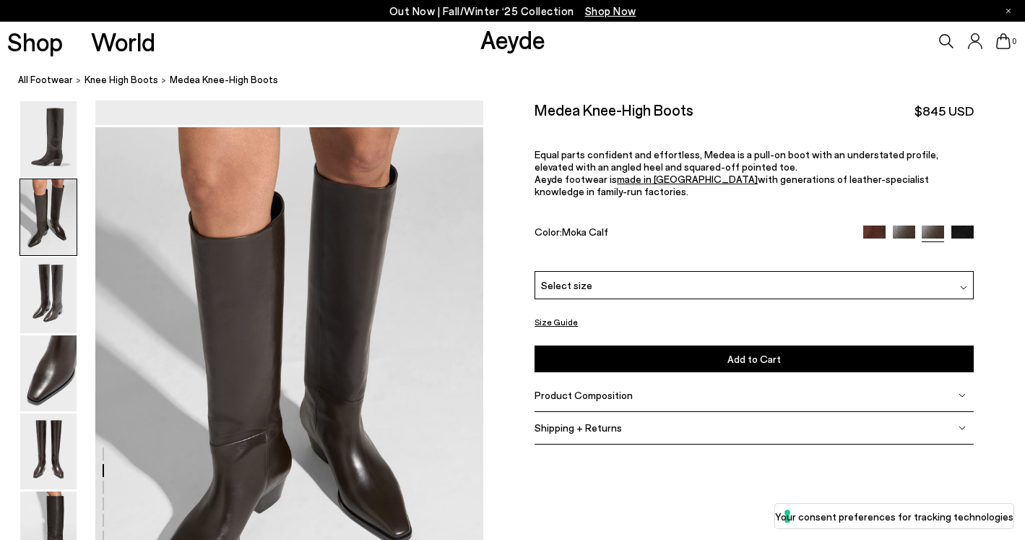
scroll to position [444, 0]
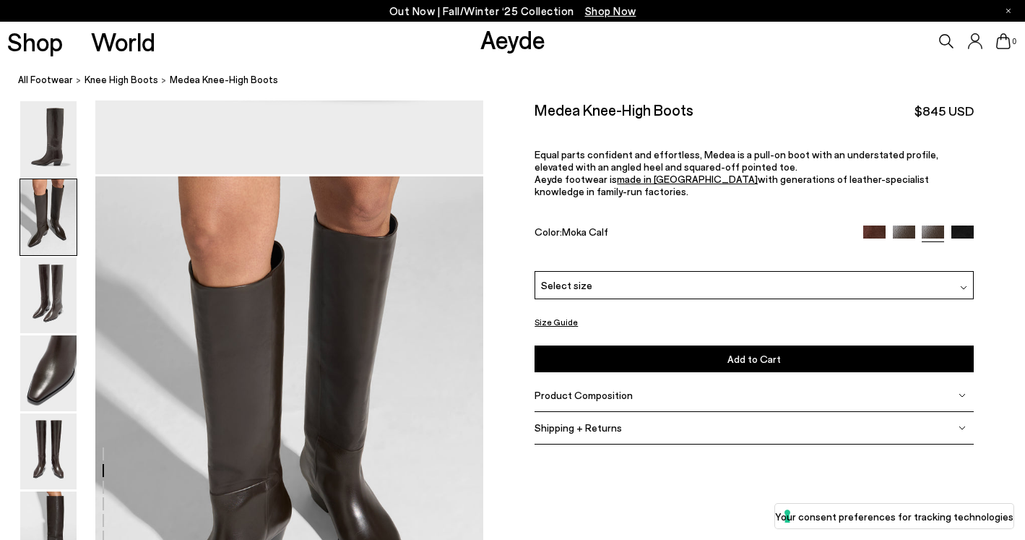
click at [875, 231] on img at bounding box center [874, 236] width 22 height 22
